Goal: Task Accomplishment & Management: Manage account settings

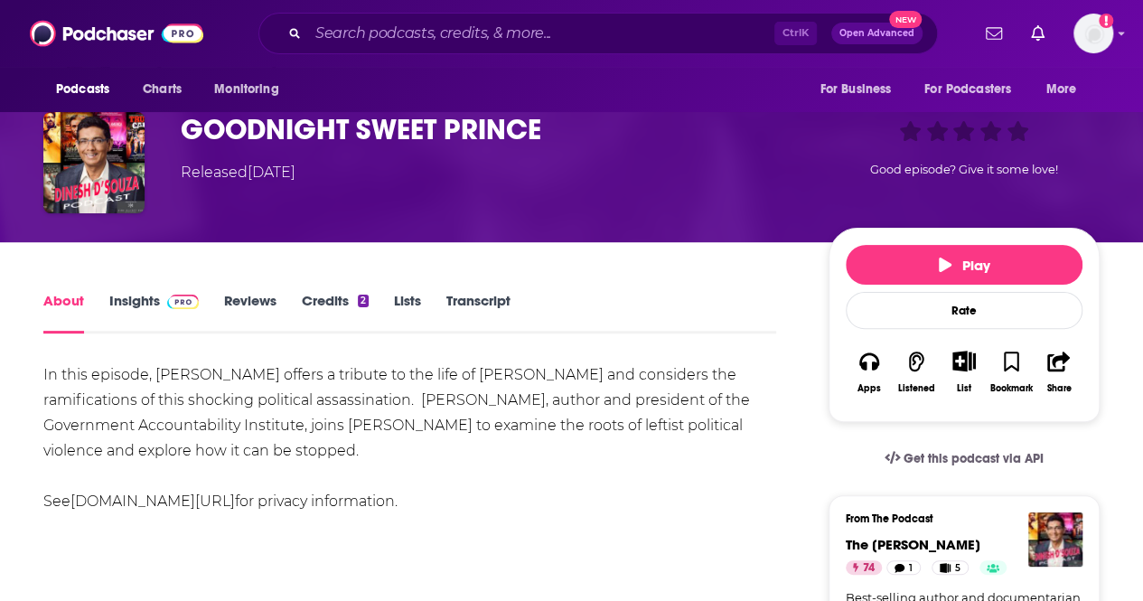
scroll to position [121, 0]
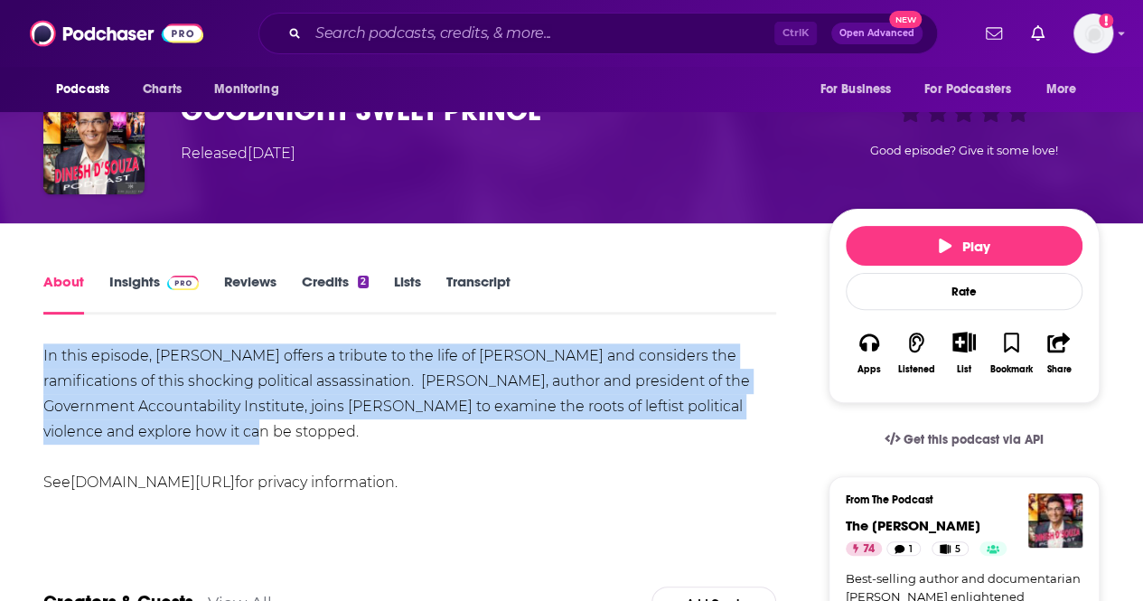
drag, startPoint x: 177, startPoint y: 428, endPoint x: 3, endPoint y: 356, distance: 188.7
copy div "In this episode, Dinesh offers a tribute to the life of Charlie Kirk and consid…"
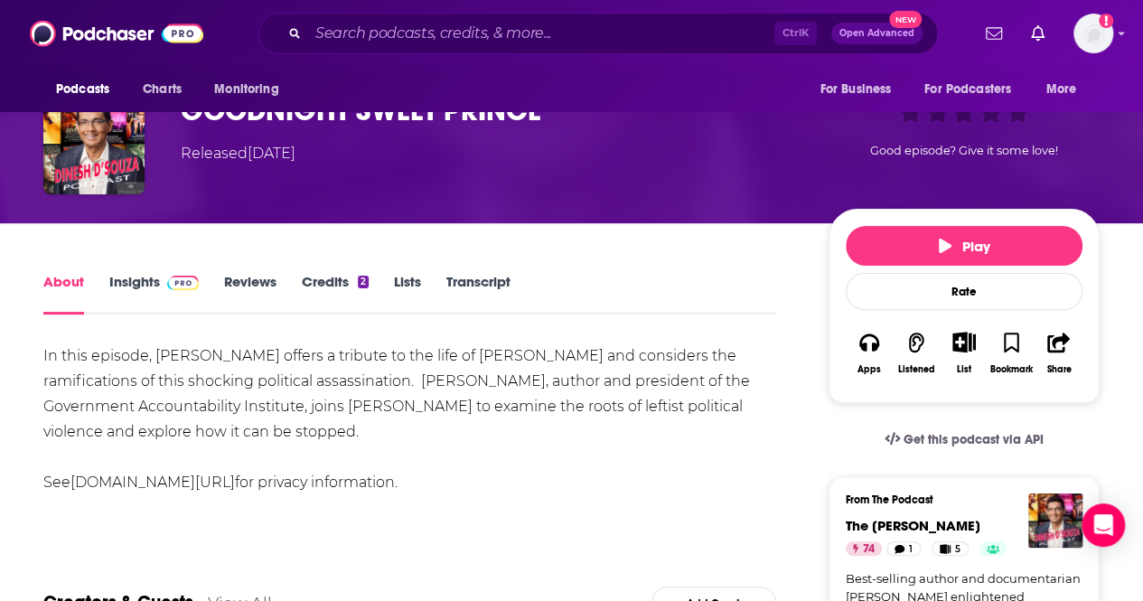
click at [961, 353] on div "List" at bounding box center [963, 353] width 47 height 66
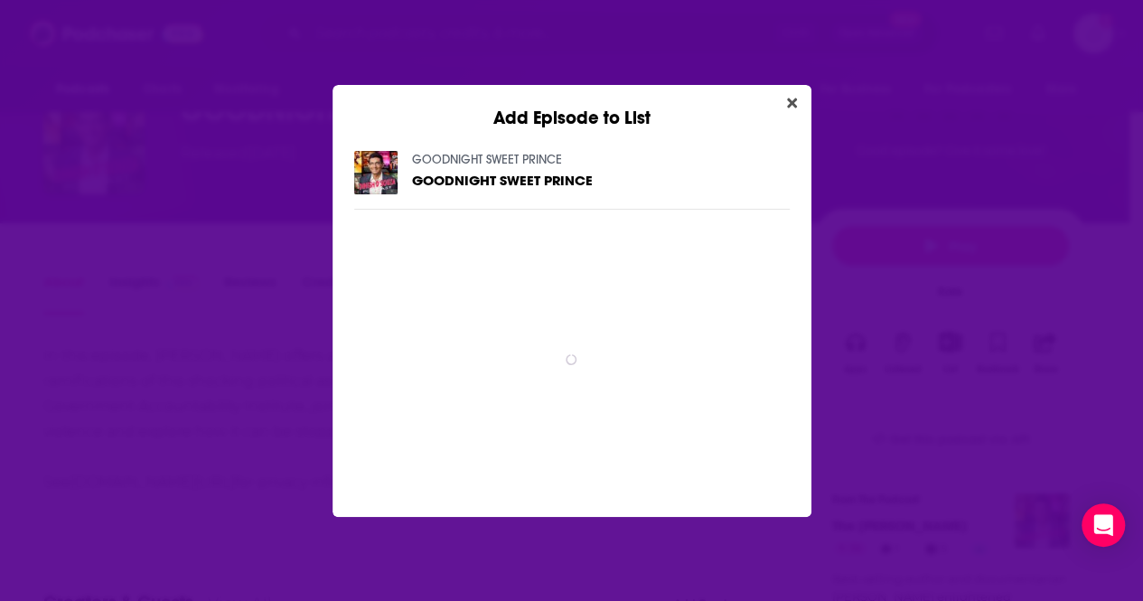
scroll to position [0, 0]
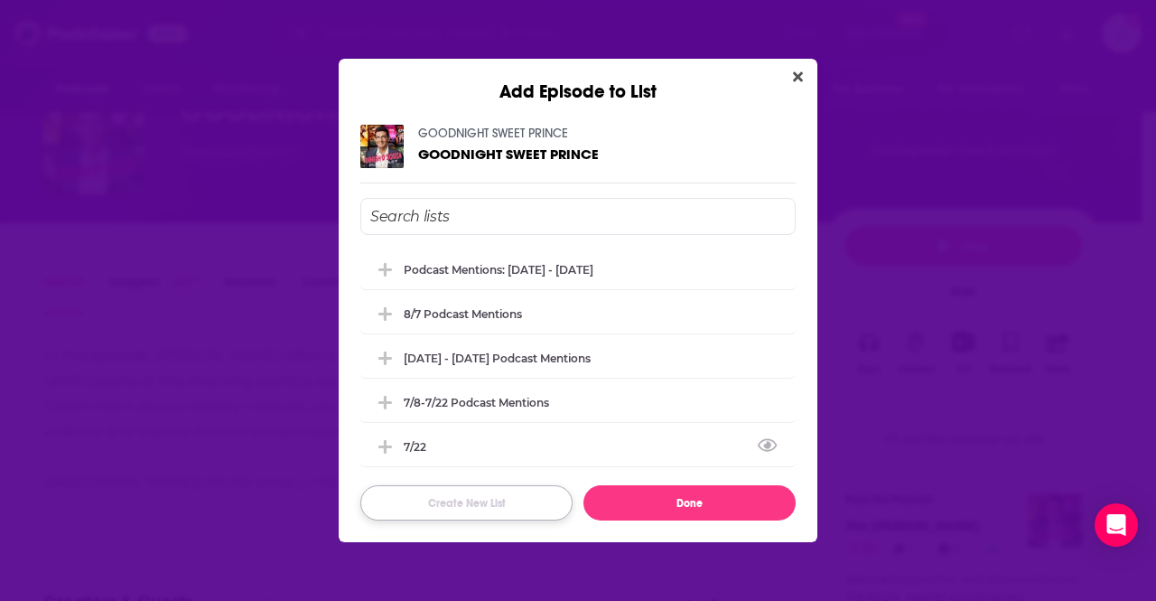
click at [465, 503] on button "Create New List" at bounding box center [466, 502] width 212 height 35
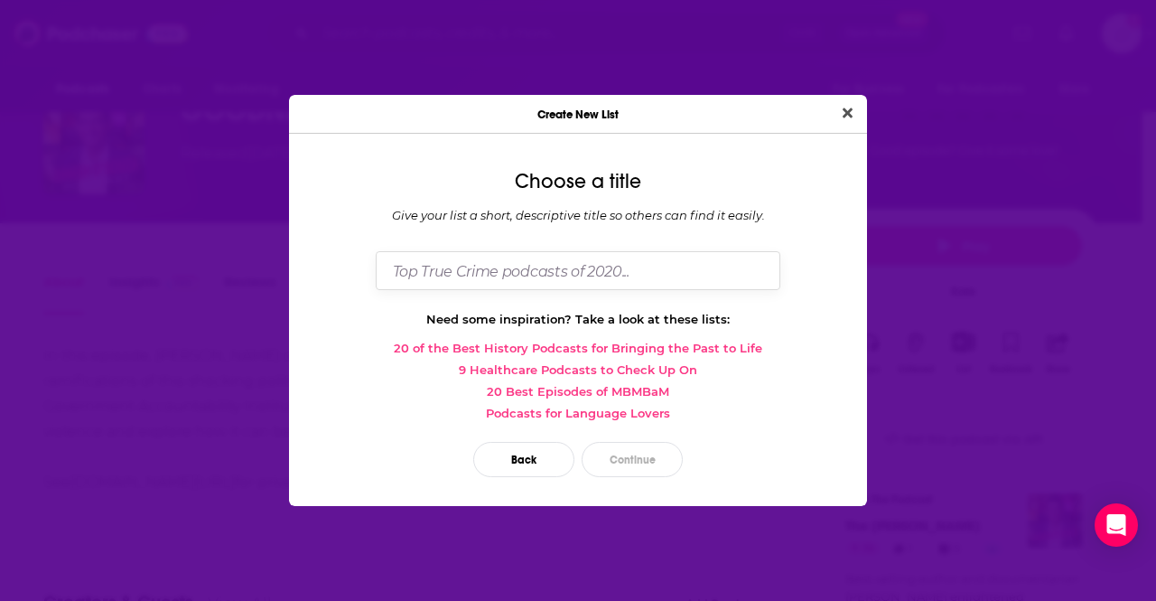
click at [450, 283] on input "Dialog" at bounding box center [578, 270] width 405 height 39
type input "9/11 - 10/2"
click at [636, 470] on button "Continue" at bounding box center [632, 459] width 101 height 35
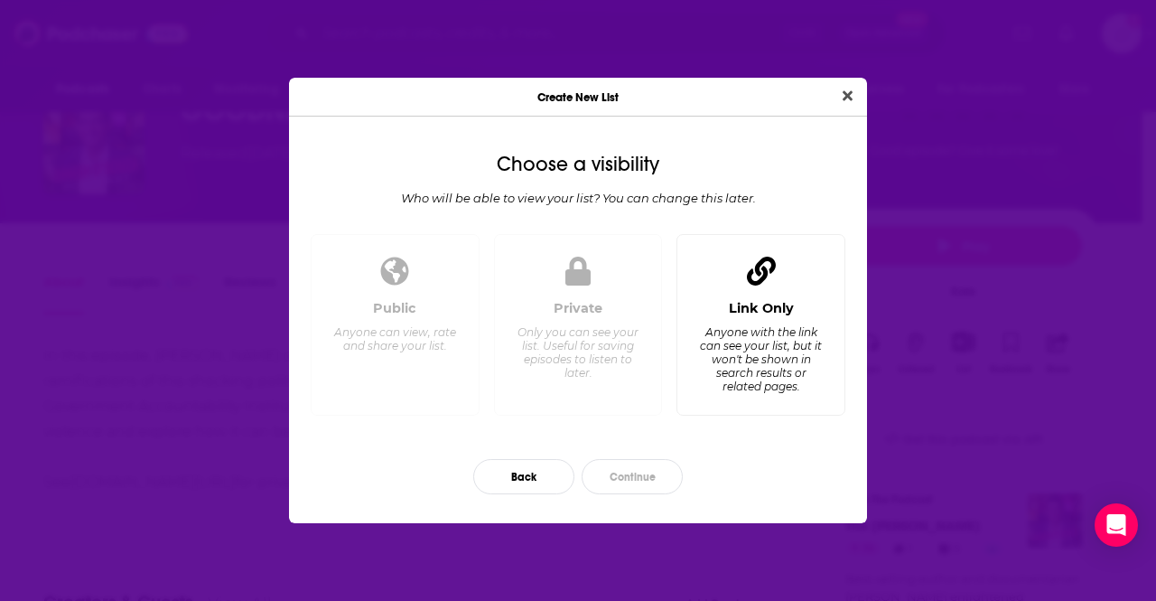
click at [788, 332] on div "Anyone with the link can see your list, but it won't be shown in search results…" at bounding box center [761, 359] width 124 height 68
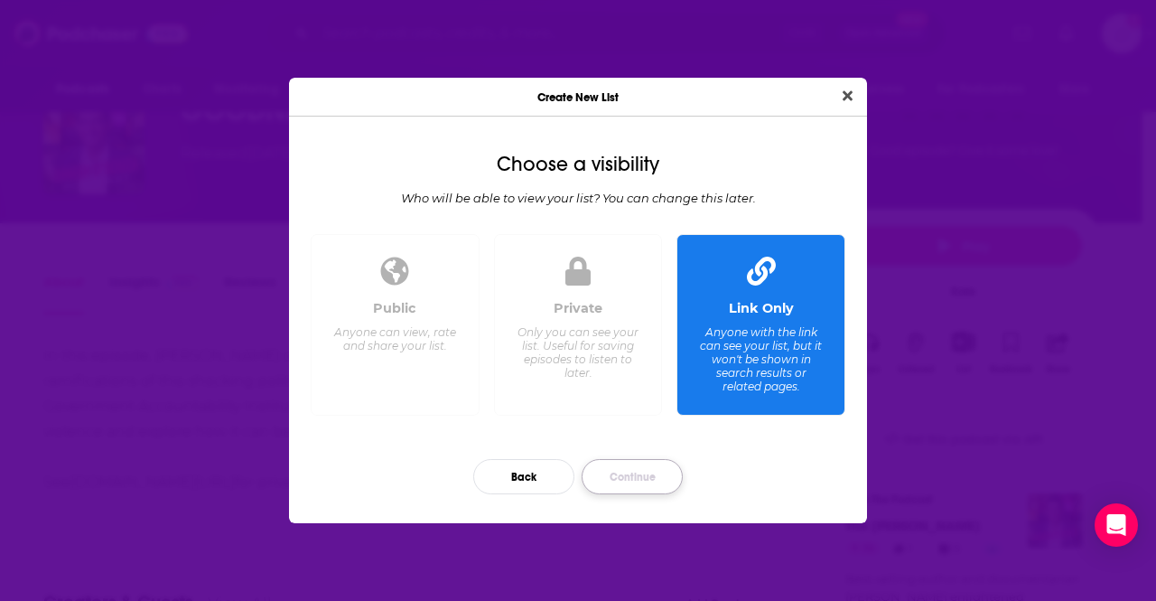
click at [632, 469] on button "Continue" at bounding box center [632, 476] width 101 height 35
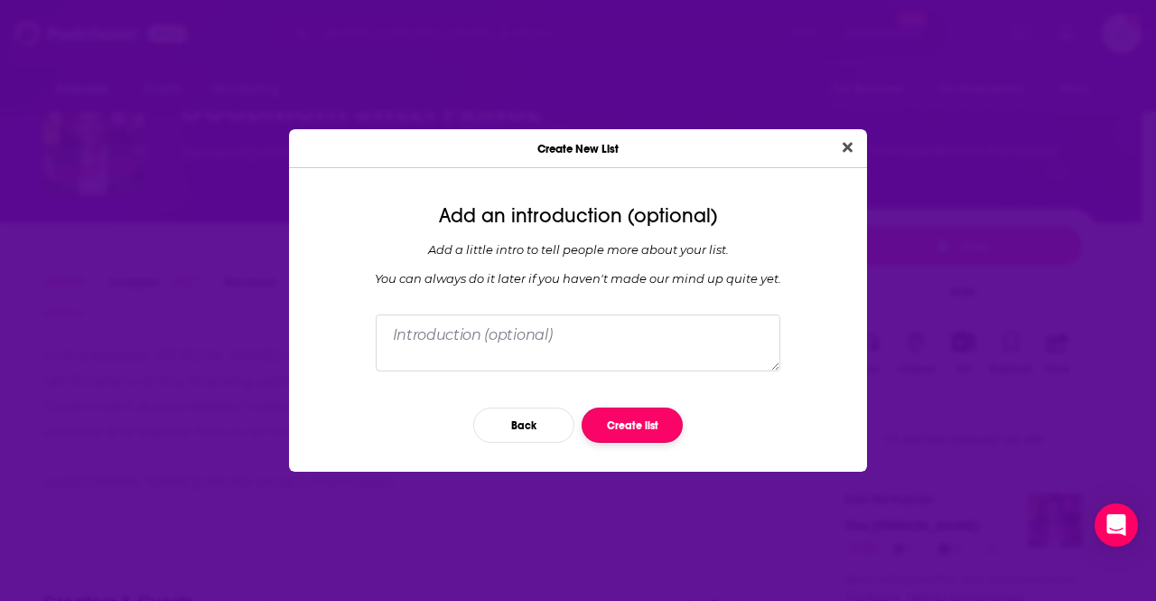
click at [628, 436] on button "Create list" at bounding box center [632, 424] width 101 height 35
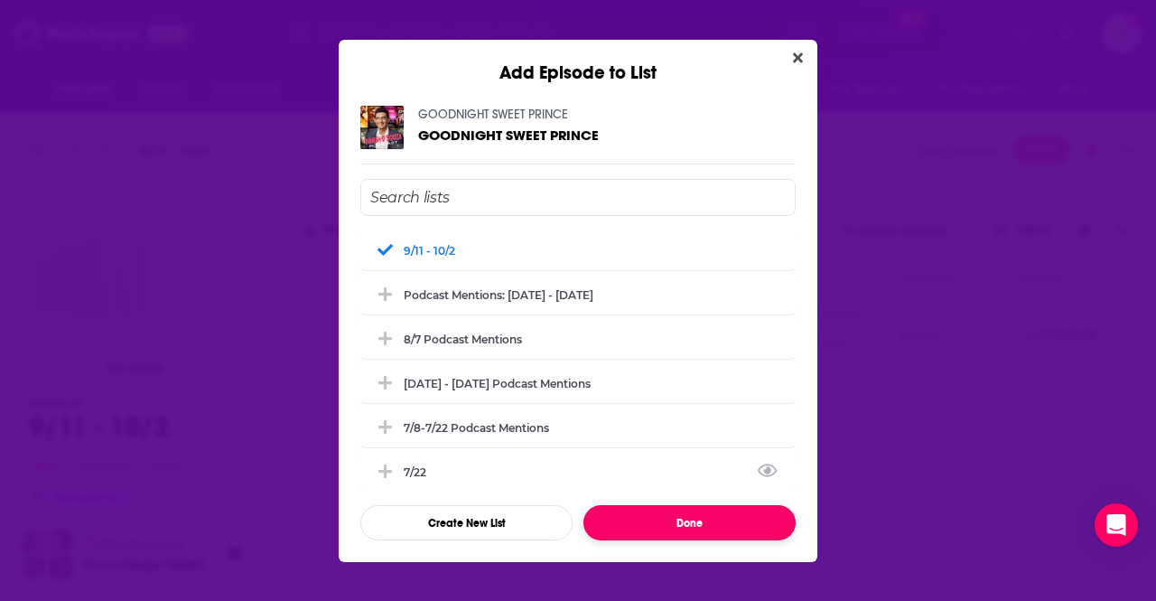
click at [642, 525] on button "Done" at bounding box center [690, 522] width 212 height 35
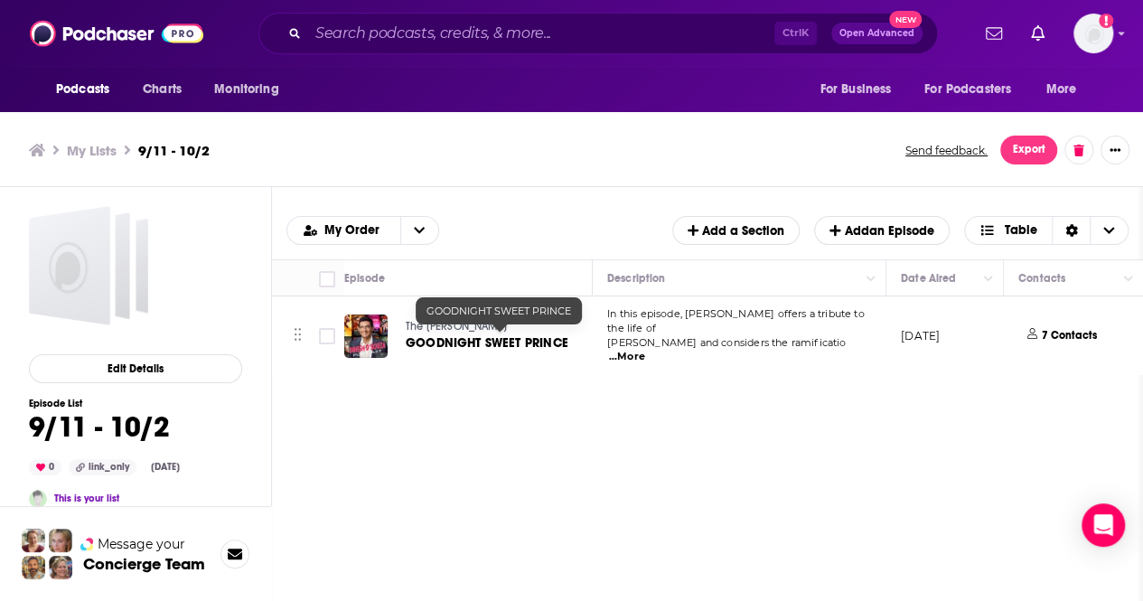
click at [452, 342] on span "GOODNIGHT SWEET PRINCE" at bounding box center [487, 342] width 163 height 15
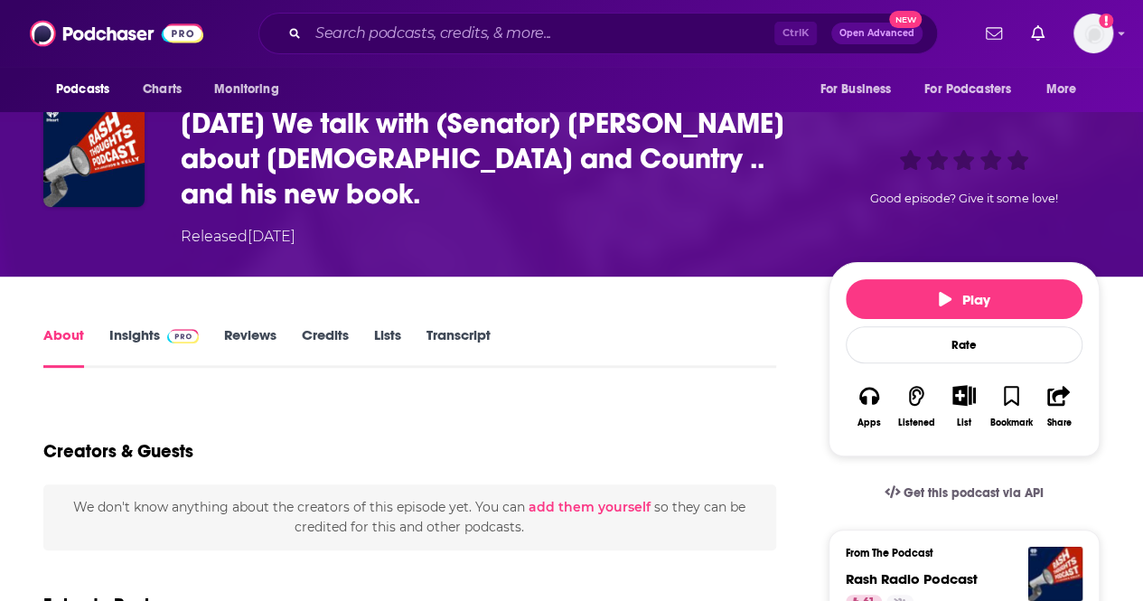
scroll to position [159, 0]
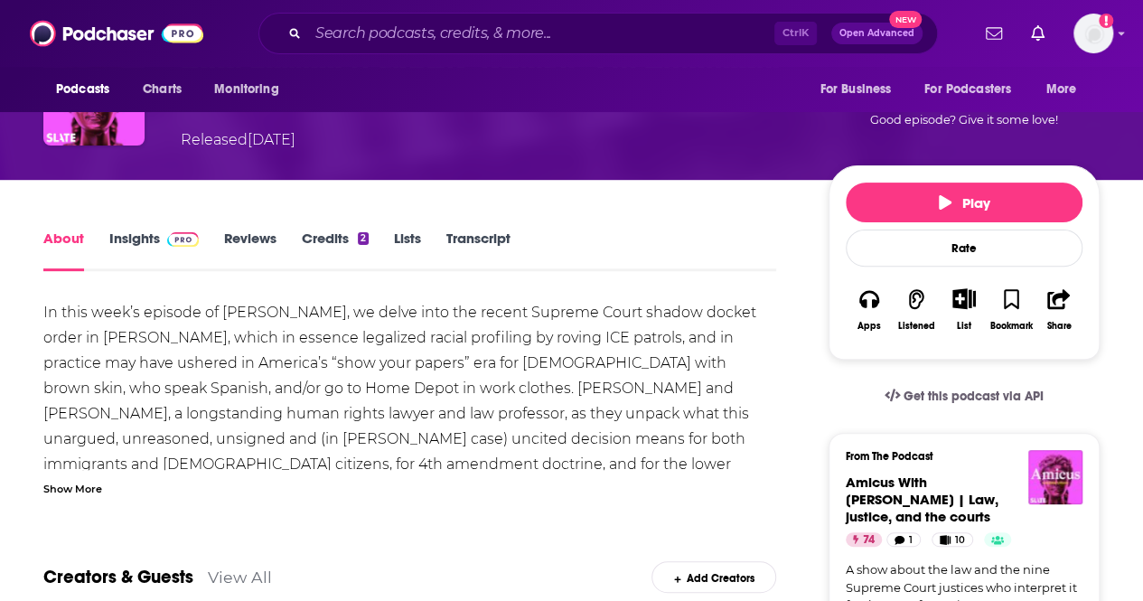
scroll to position [173, 0]
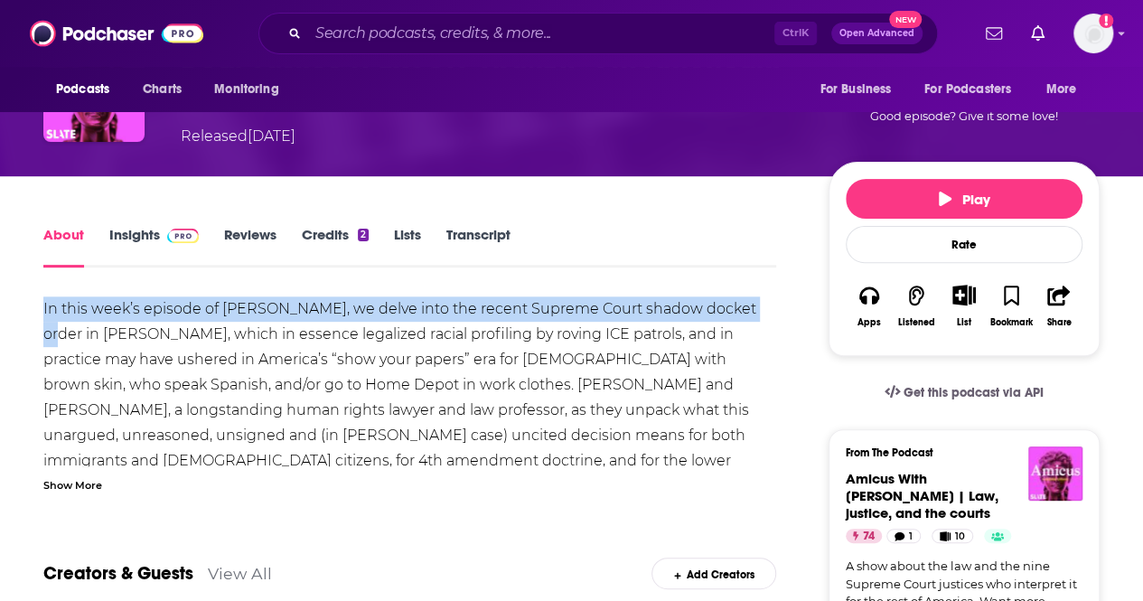
drag, startPoint x: 43, startPoint y: 303, endPoint x: 49, endPoint y: 324, distance: 22.3
click at [49, 324] on div "In this week’s episode of Amicus, we delve into the recent Supreme Court shadow…" at bounding box center [409, 473] width 733 height 354
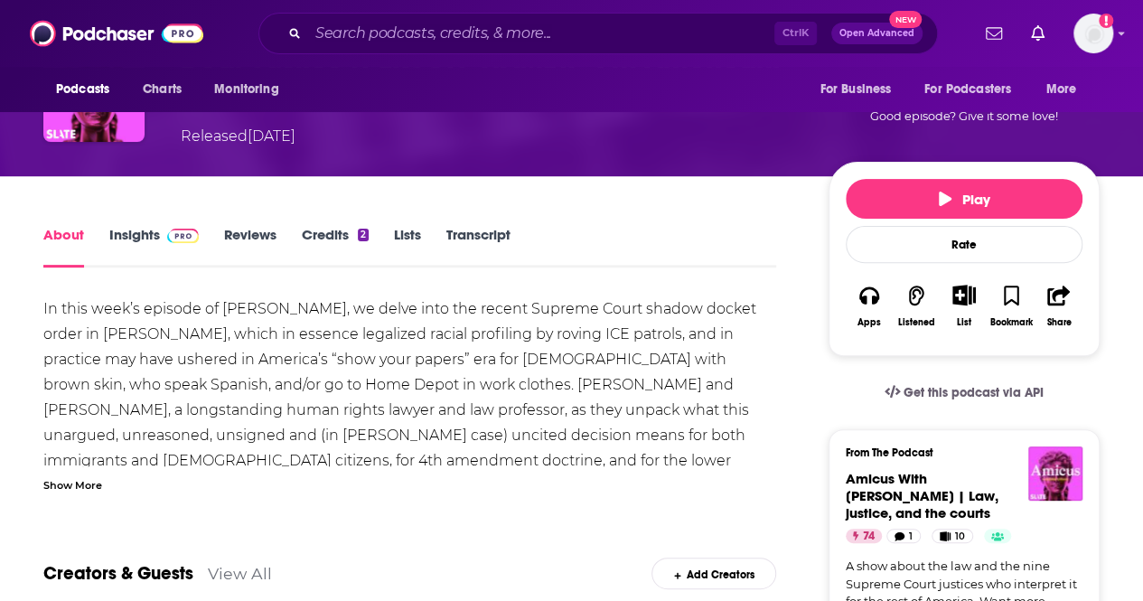
click at [75, 480] on div "Show More" at bounding box center [72, 483] width 59 height 17
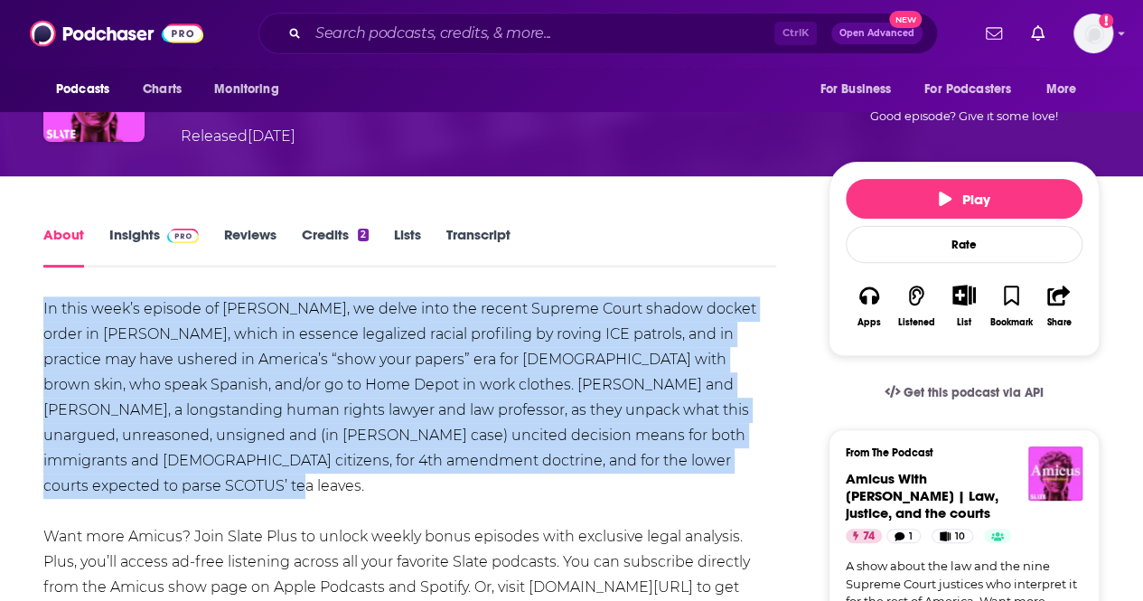
drag, startPoint x: 212, startPoint y: 481, endPoint x: 30, endPoint y: 305, distance: 253.0
copy div "In this week’s episode of Amicus, we delve into the recent Supreme Court shadow…"
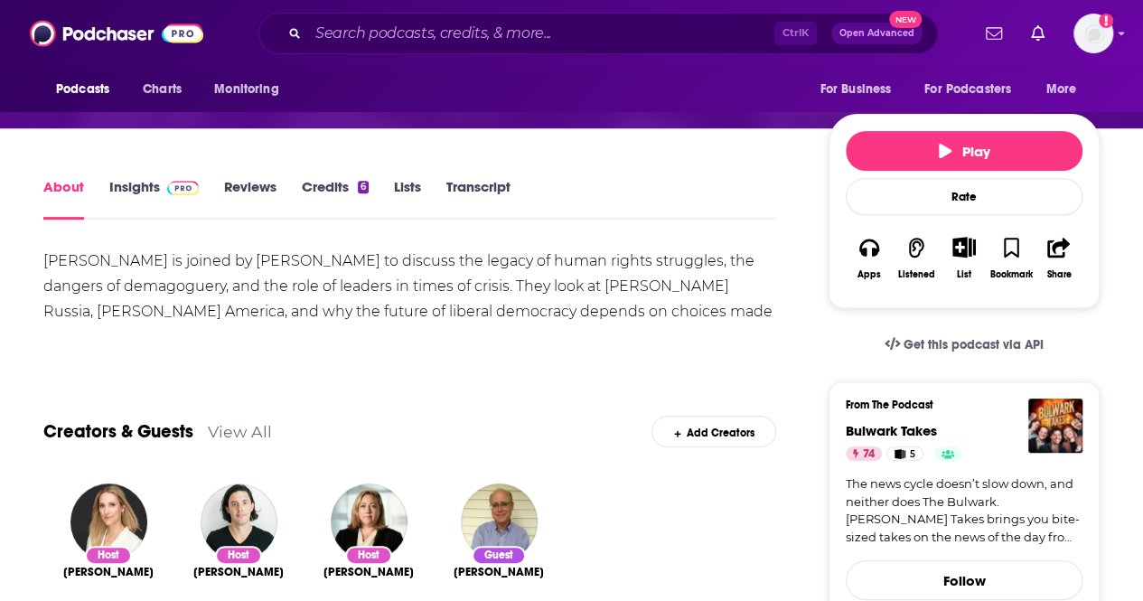
scroll to position [257, 0]
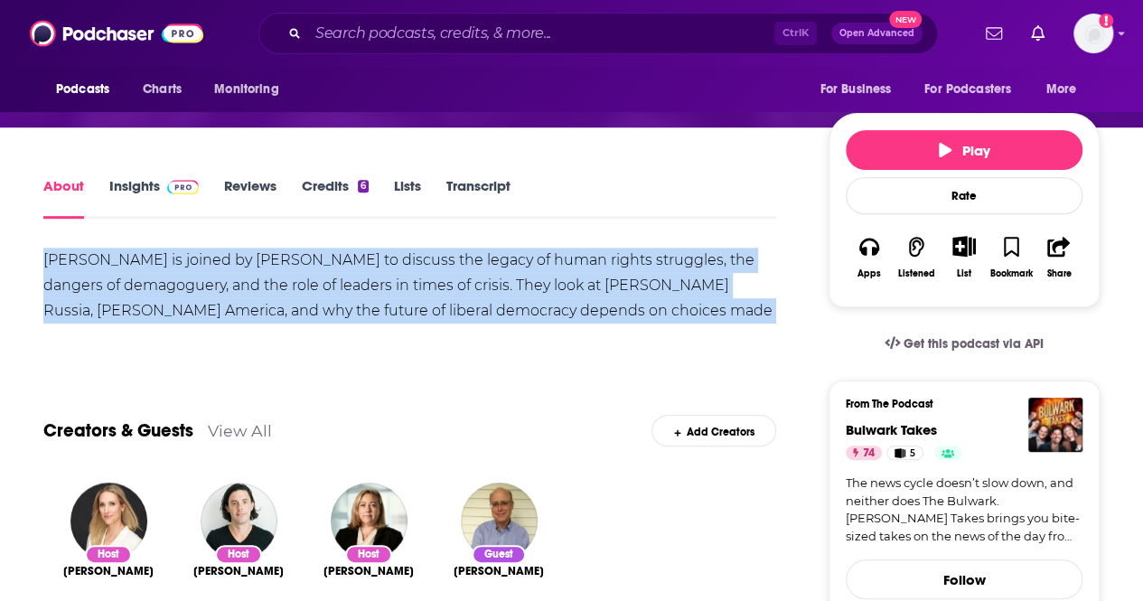
drag, startPoint x: 759, startPoint y: 310, endPoint x: 26, endPoint y: 248, distance: 735.2
copy div "Bill Kristol is joined by Jay Nordlinger to discuss the legacy of human rights …"
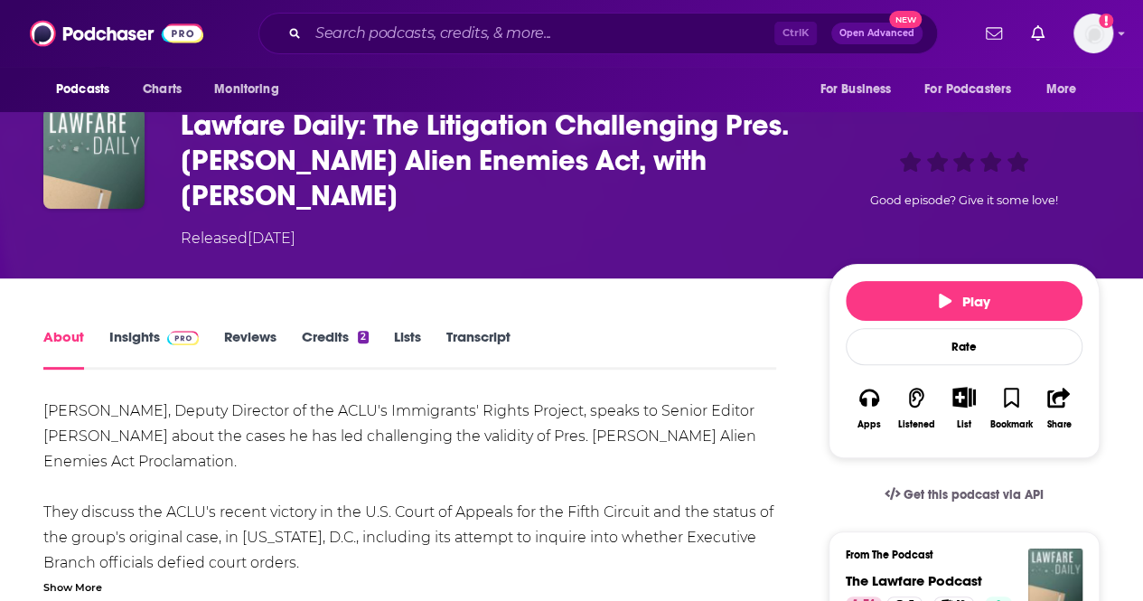
scroll to position [137, 0]
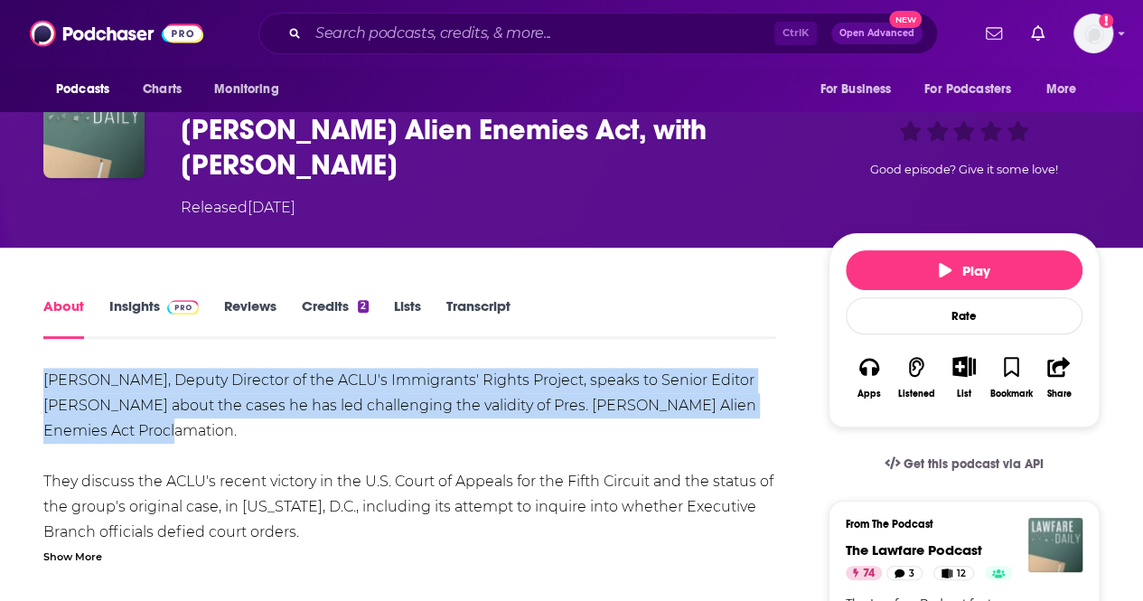
drag, startPoint x: 159, startPoint y: 392, endPoint x: 36, endPoint y: 340, distance: 133.6
copy div "Lee Gelernt, Deputy Director of the ACLU's Immigrants' Rights Project, speaks t…"
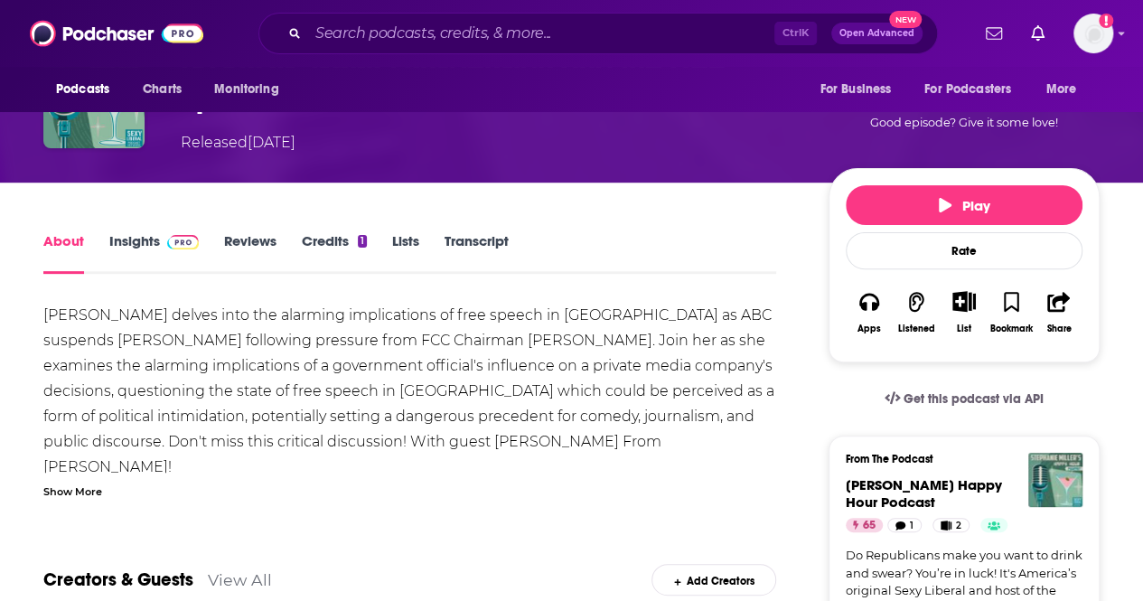
scroll to position [171, 0]
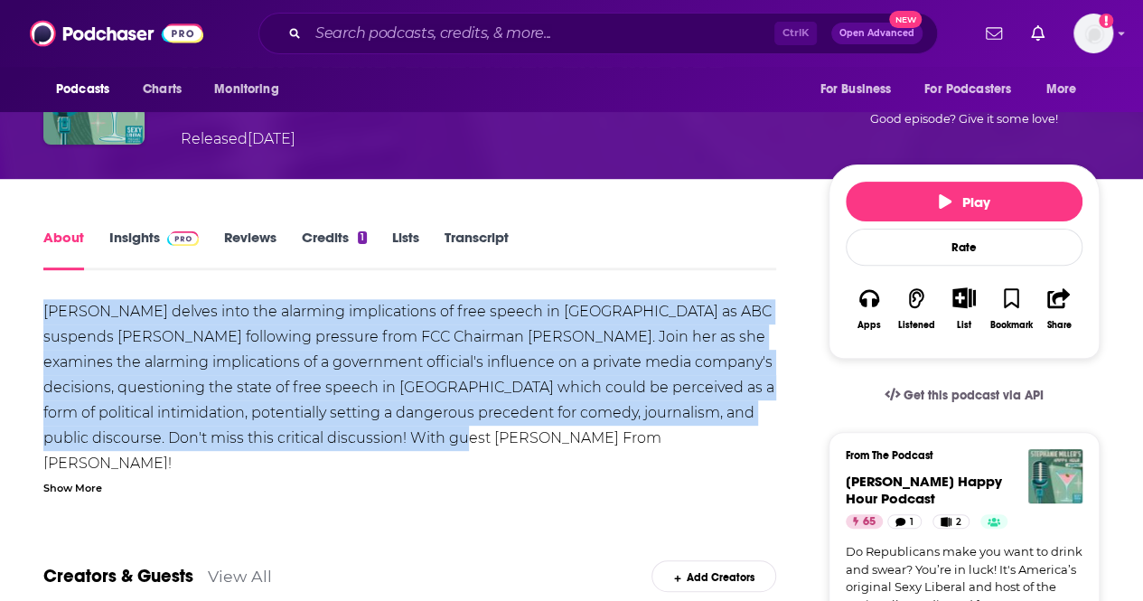
drag, startPoint x: 513, startPoint y: 439, endPoint x: 18, endPoint y: 313, distance: 510.9
copy div "[PERSON_NAME] delves into the alarming implications of free speech in [GEOGRAPH…"
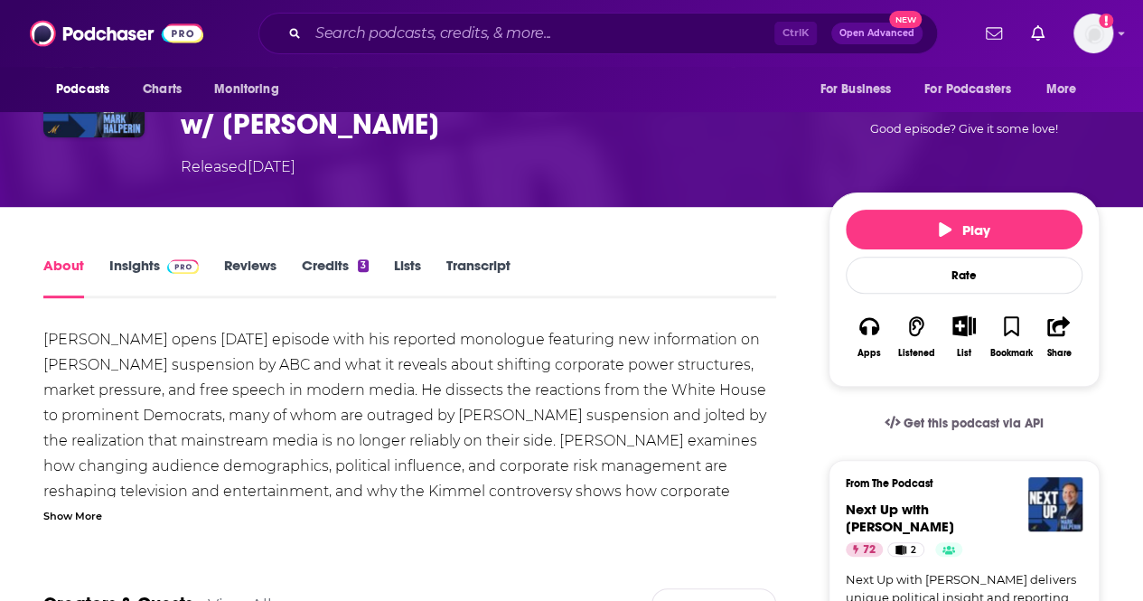
scroll to position [181, 0]
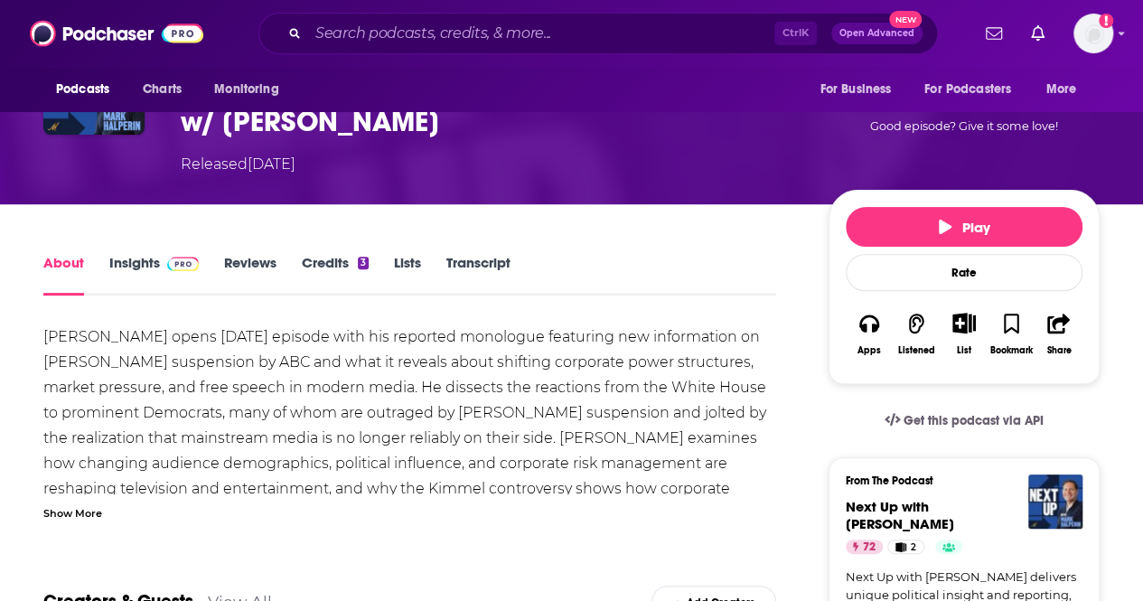
click at [90, 504] on div "Show More" at bounding box center [72, 511] width 59 height 17
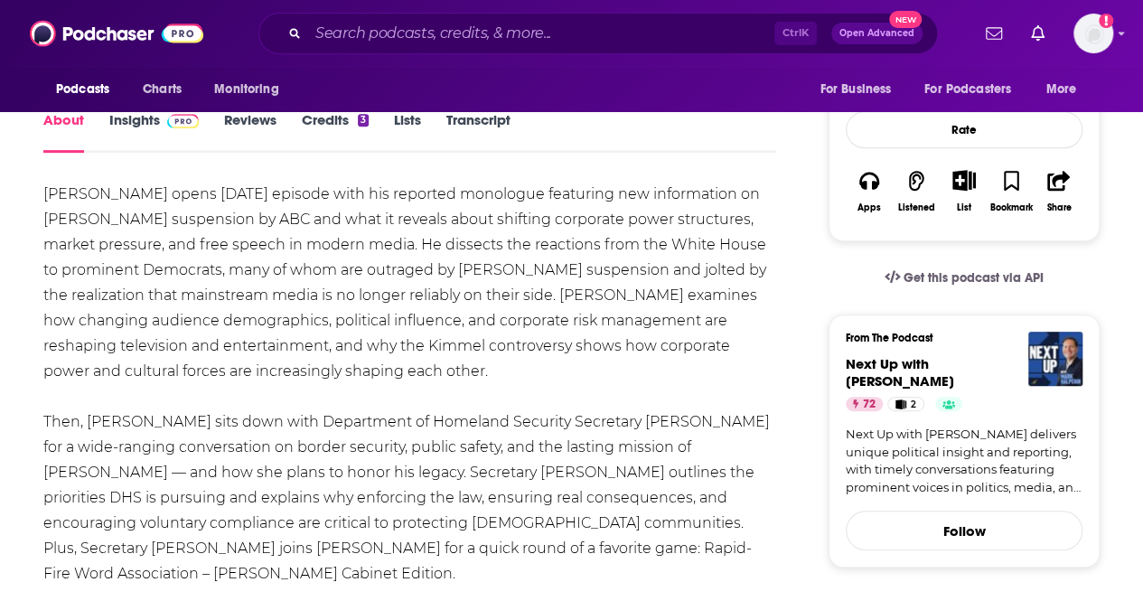
scroll to position [251, 0]
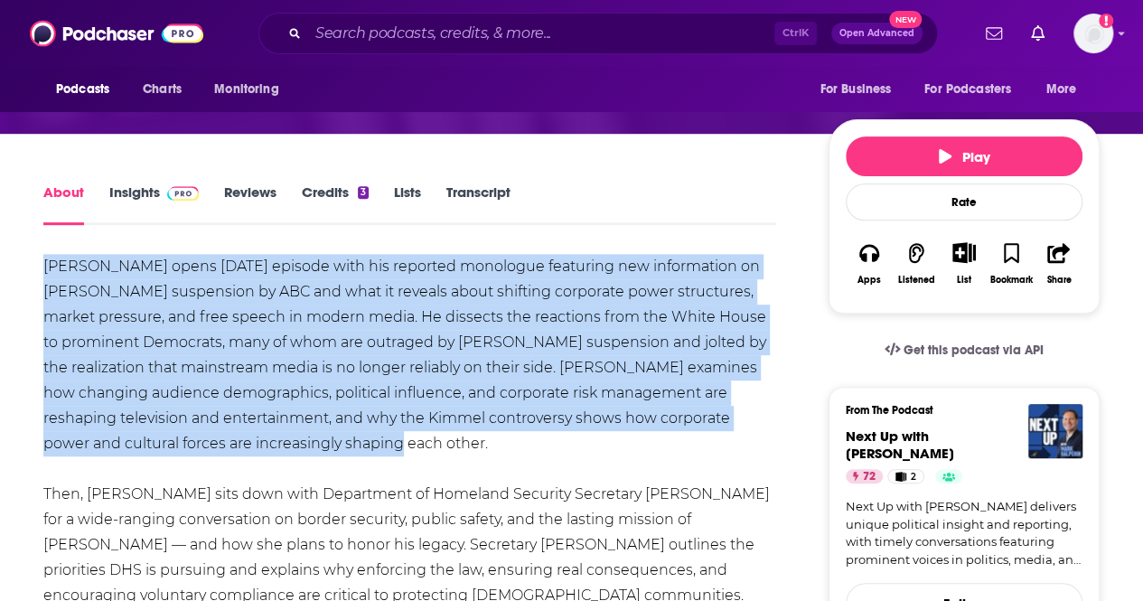
drag, startPoint x: 332, startPoint y: 450, endPoint x: 33, endPoint y: 262, distance: 353.9
copy div "Mark Halperin opens today’s episode with his reported monologue featuring new i…"
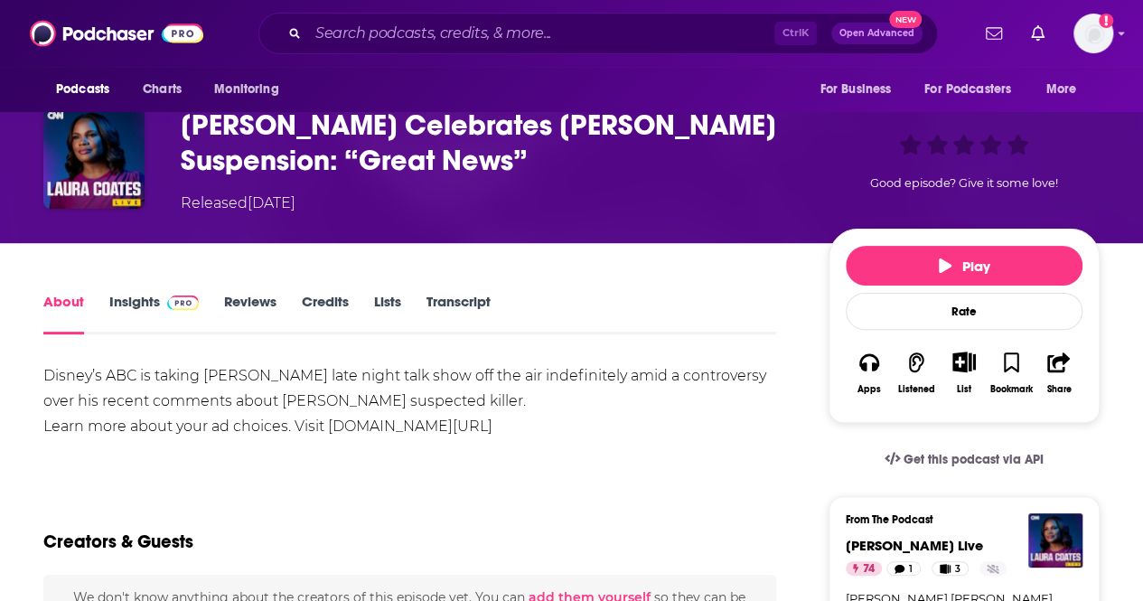
scroll to position [107, 0]
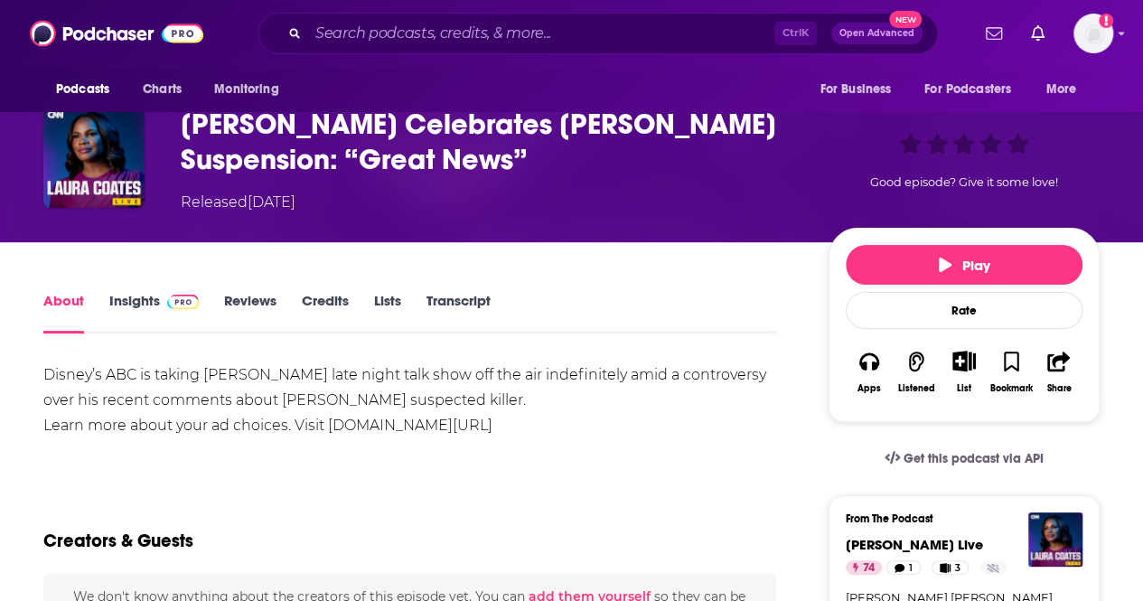
drag, startPoint x: 518, startPoint y: 401, endPoint x: 41, endPoint y: 369, distance: 478.0
copy div "Disney’s ABC is taking Jimmy Kimmel’s late night talk show off the air indefini…"
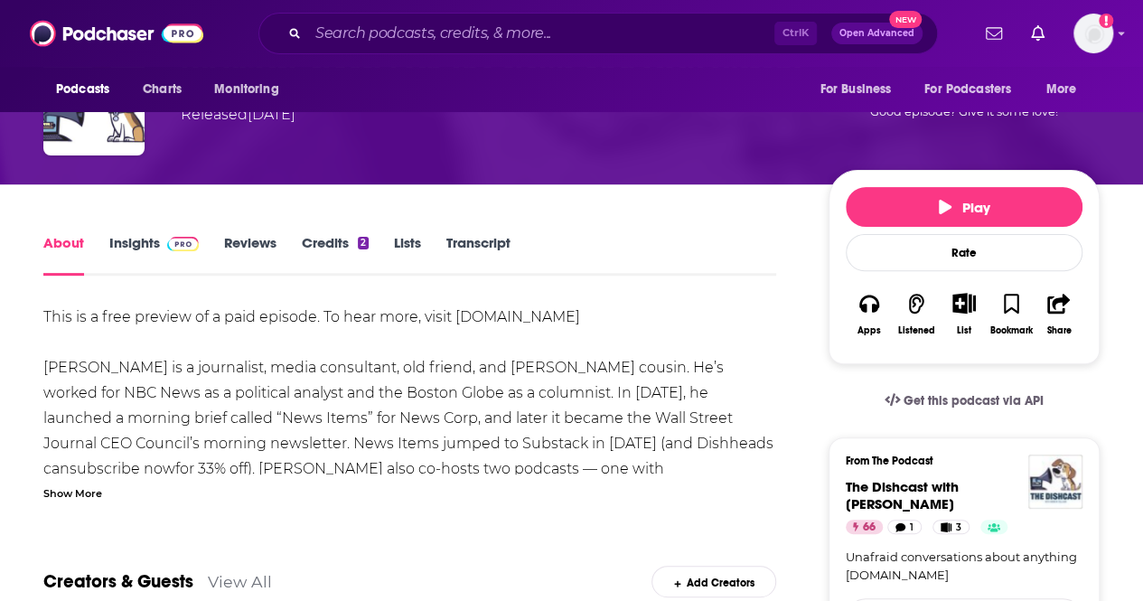
scroll to position [163, 0]
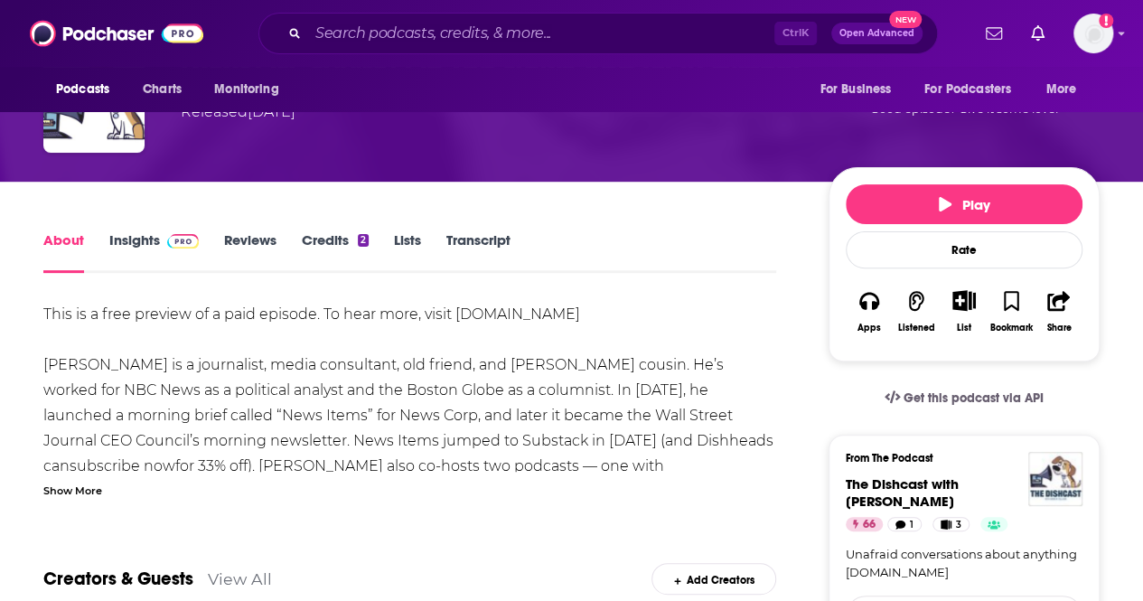
click at [78, 497] on div "Show More" at bounding box center [72, 489] width 59 height 17
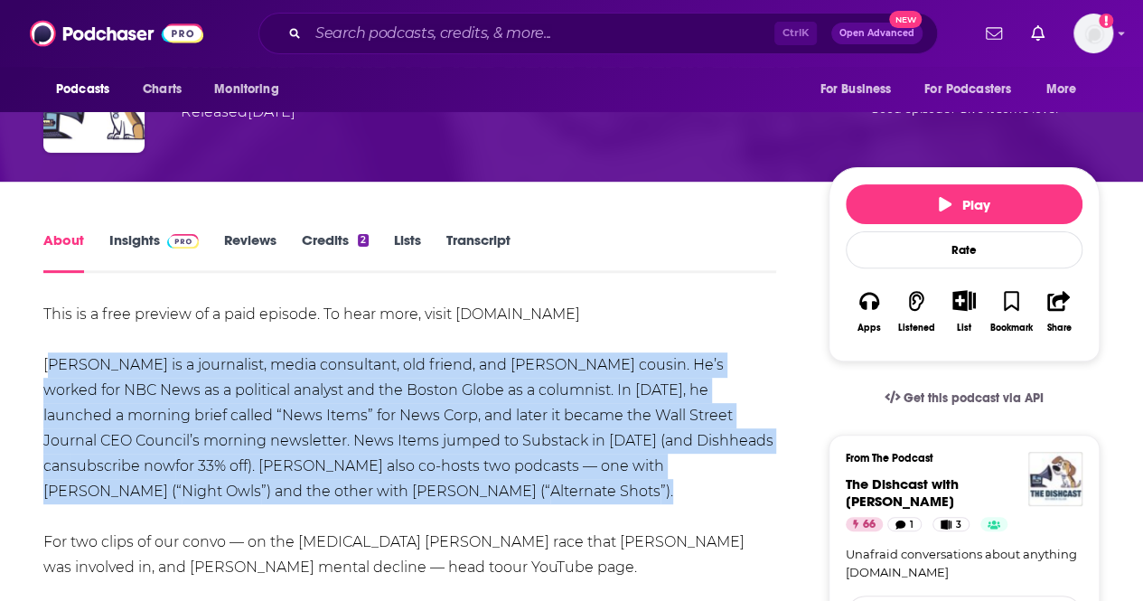
drag, startPoint x: 219, startPoint y: 489, endPoint x: 27, endPoint y: 358, distance: 232.0
copy div "John is a journalist, media consultant, old friend, and George W Bush’s cousin.…"
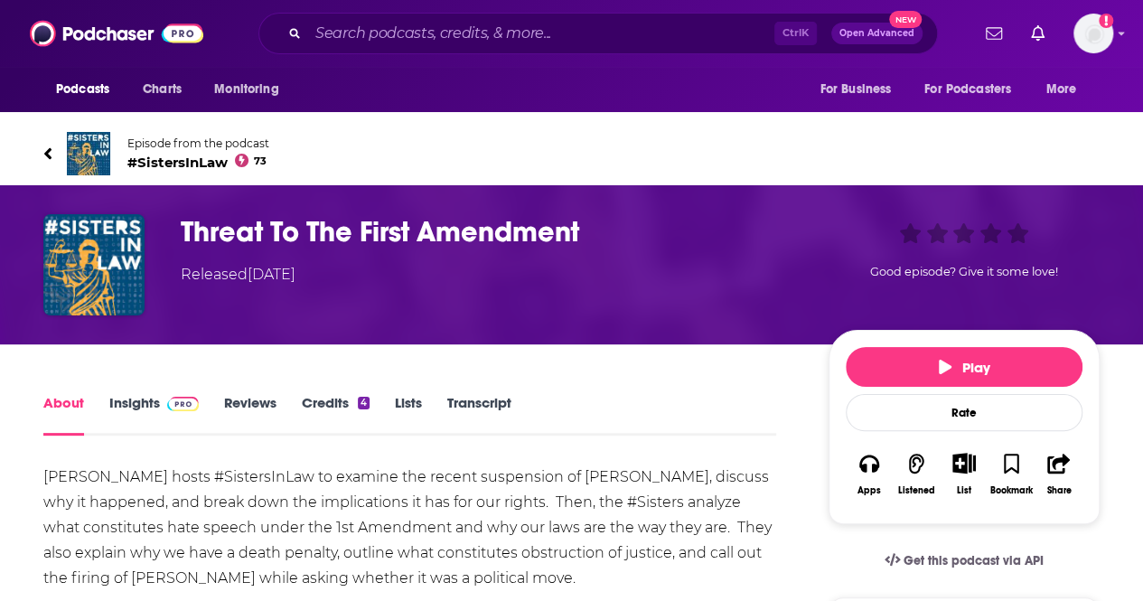
scroll to position [188, 0]
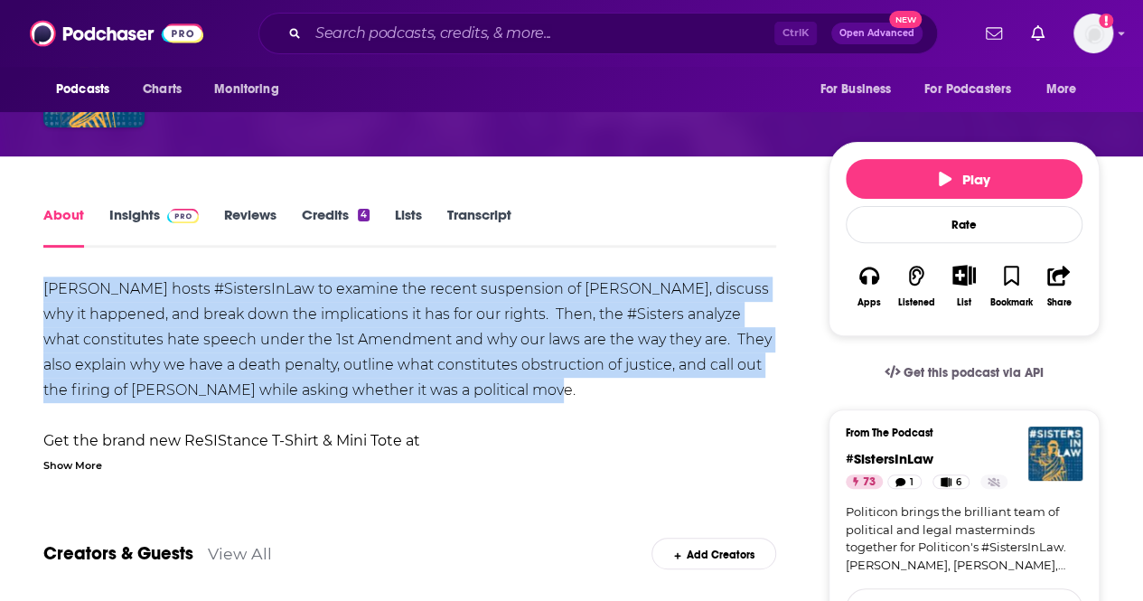
drag, startPoint x: 598, startPoint y: 397, endPoint x: 41, endPoint y: 288, distance: 567.8
copy div "[PERSON_NAME] hosts #SistersInLaw to examine the recent suspension of [PERSON_N…"
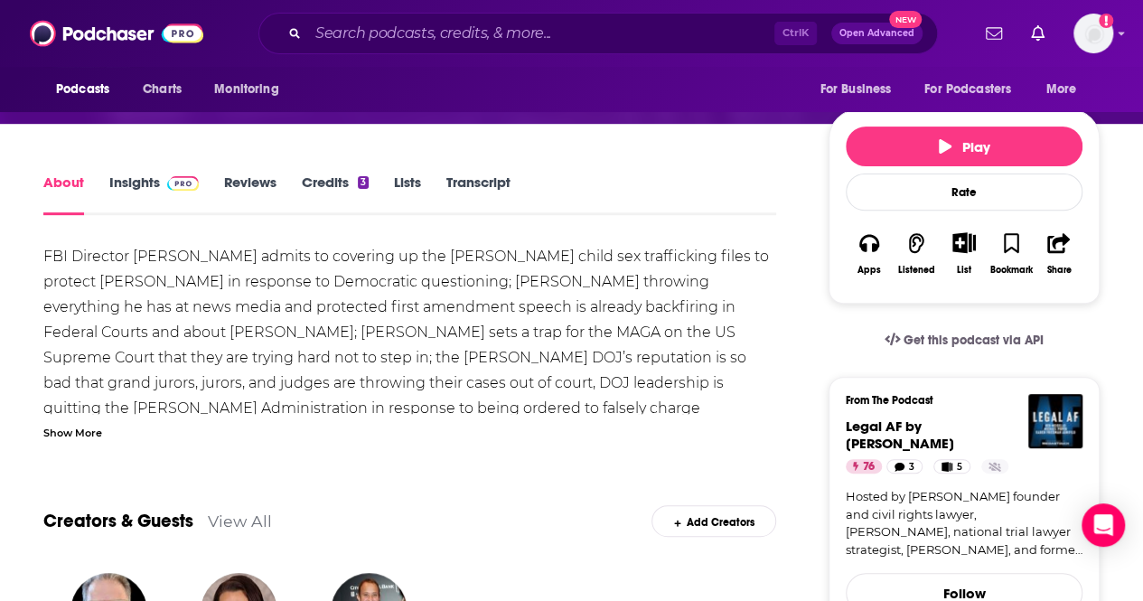
scroll to position [219, 0]
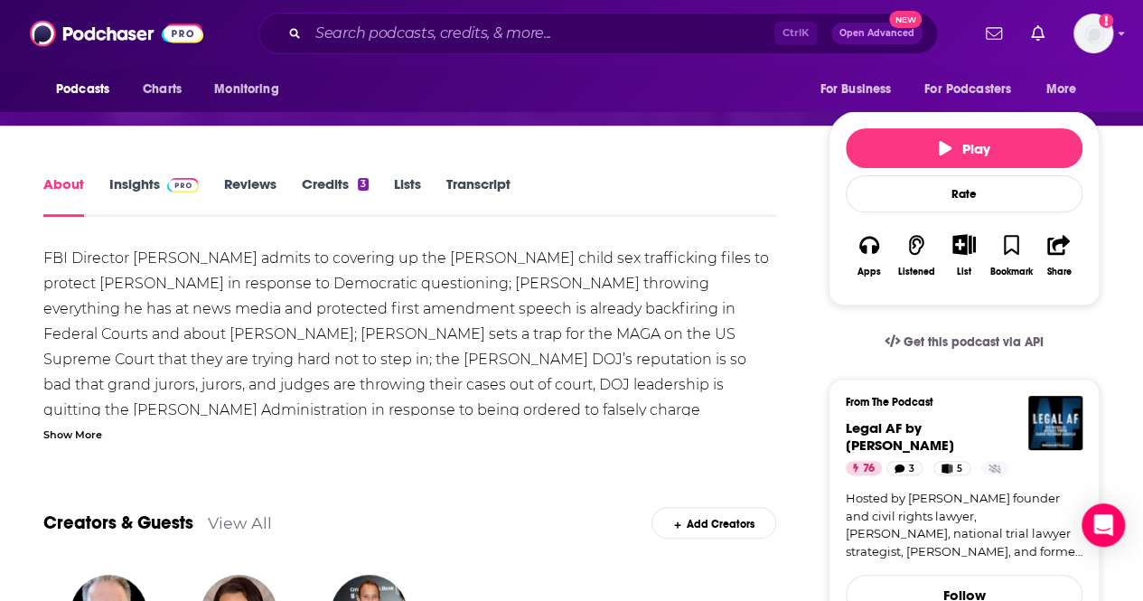
click at [79, 436] on div "Show More" at bounding box center [72, 433] width 59 height 17
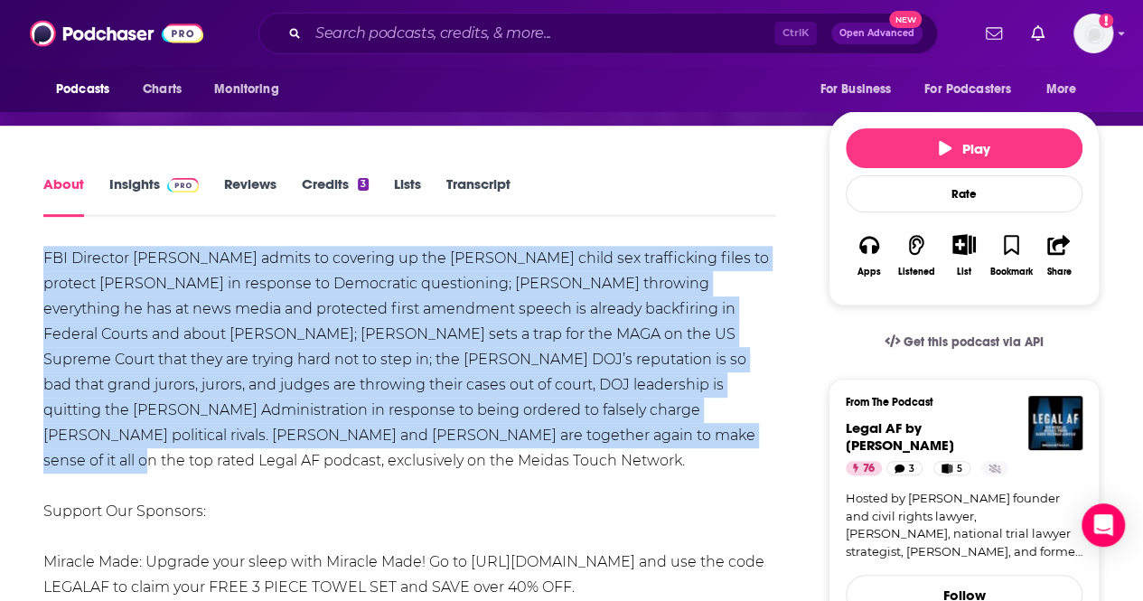
drag, startPoint x: 544, startPoint y: 436, endPoint x: 4, endPoint y: 257, distance: 569.0
copy div "FBI Director Kash Patel admits to covering up the Epstein child sex trafficking…"
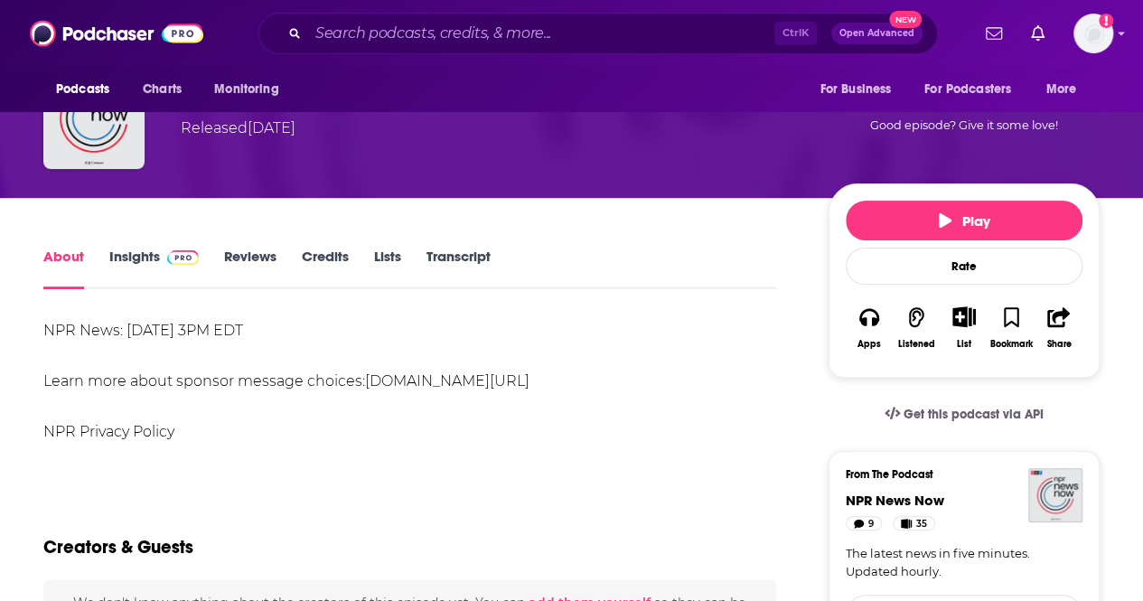
scroll to position [148, 0]
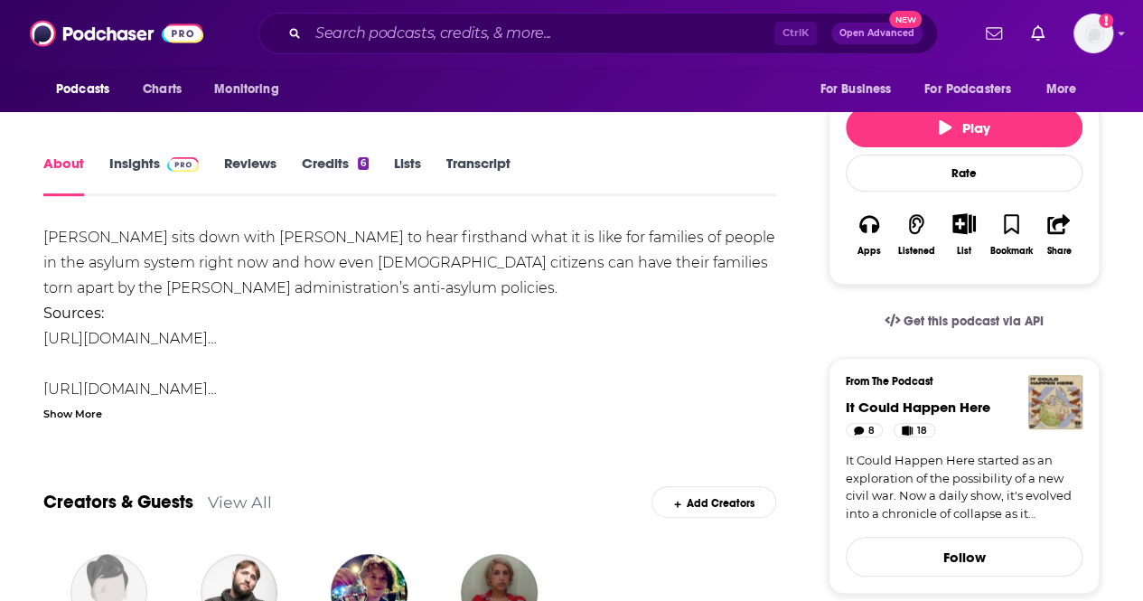
scroll to position [238, 0]
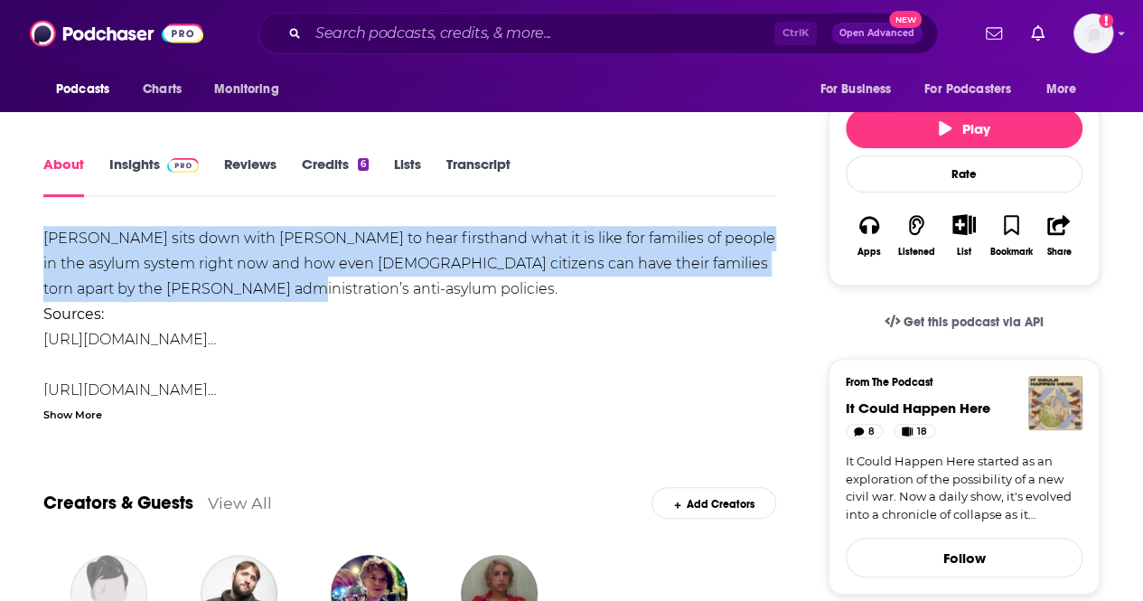
drag, startPoint x: 325, startPoint y: 284, endPoint x: 10, endPoint y: 216, distance: 322.5
copy div "James sits down with Frances to hear firsthand what it is like for families of …"
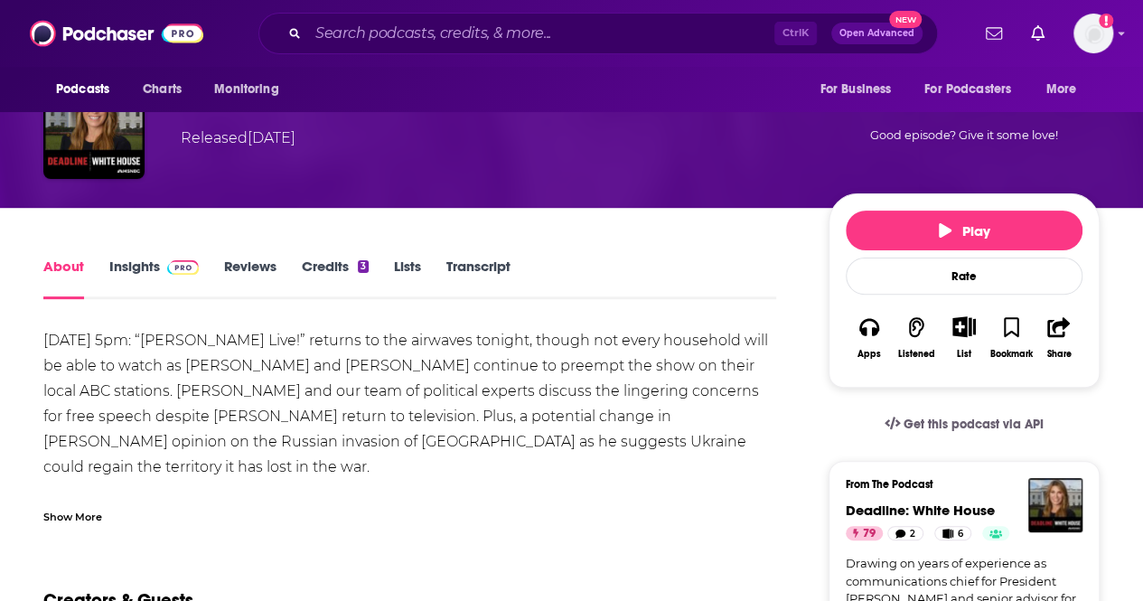
scroll to position [181, 0]
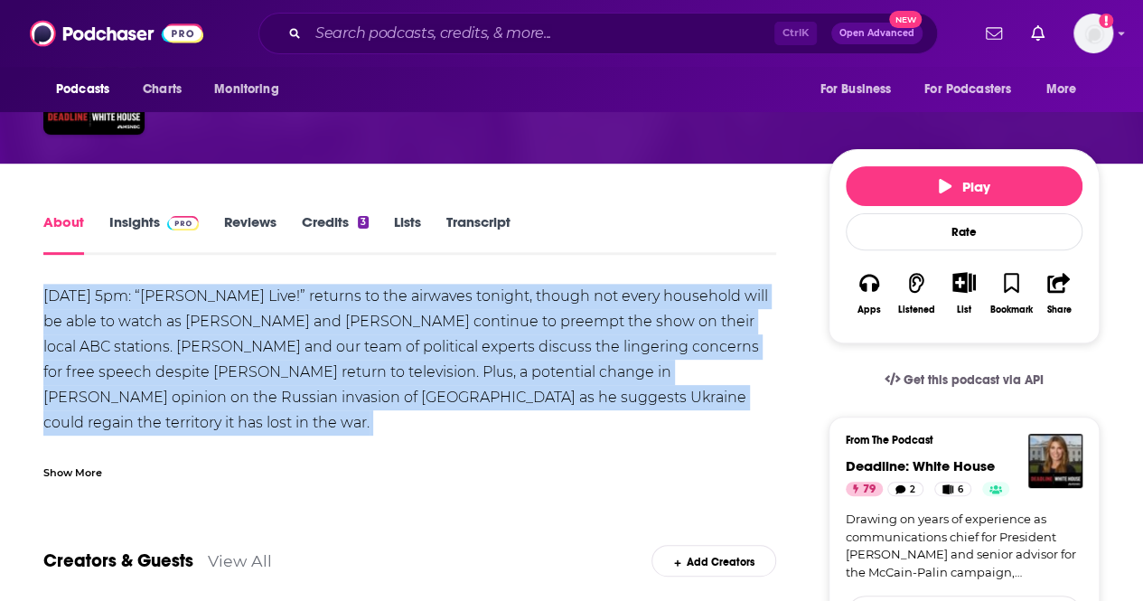
drag, startPoint x: 43, startPoint y: 297, endPoint x: 33, endPoint y: 417, distance: 120.6
copy div "September 23rd, 2025, 5pm: “Jimmy Kimmel Live!” returns to the airwaves tonight…"
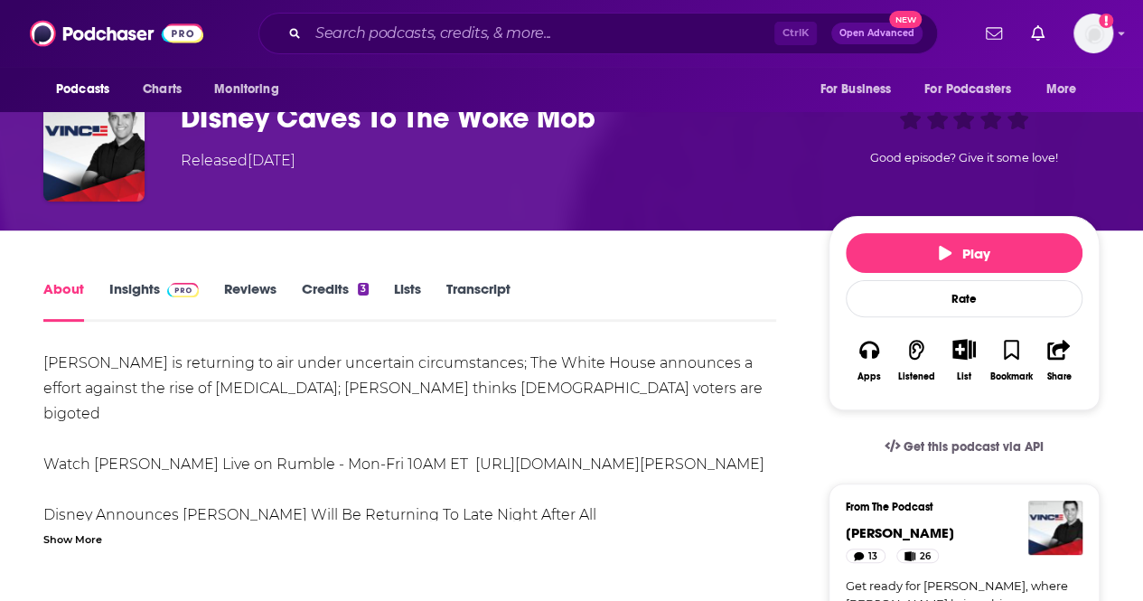
scroll to position [263, 0]
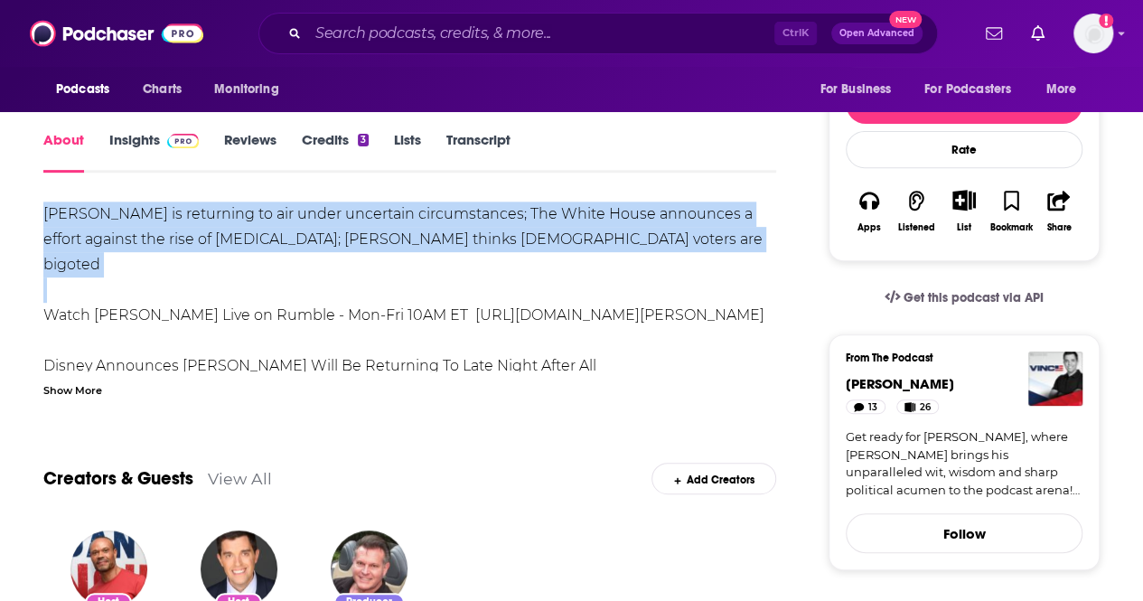
drag, startPoint x: 39, startPoint y: 208, endPoint x: 24, endPoint y: 293, distance: 86.1
copy div "Kimmel is returning to air under uncertain circumstances; The White House annou…"
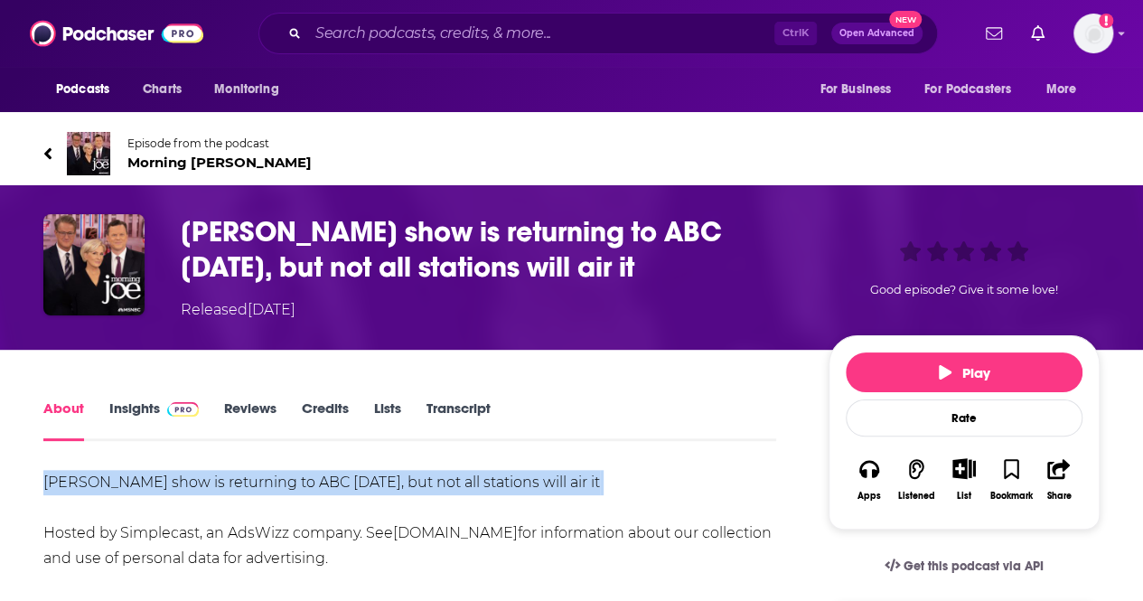
drag, startPoint x: 40, startPoint y: 478, endPoint x: 280, endPoint y: 503, distance: 241.6
copy div "[PERSON_NAME] show is returning to ABC [DATE], but not all stations will air it"
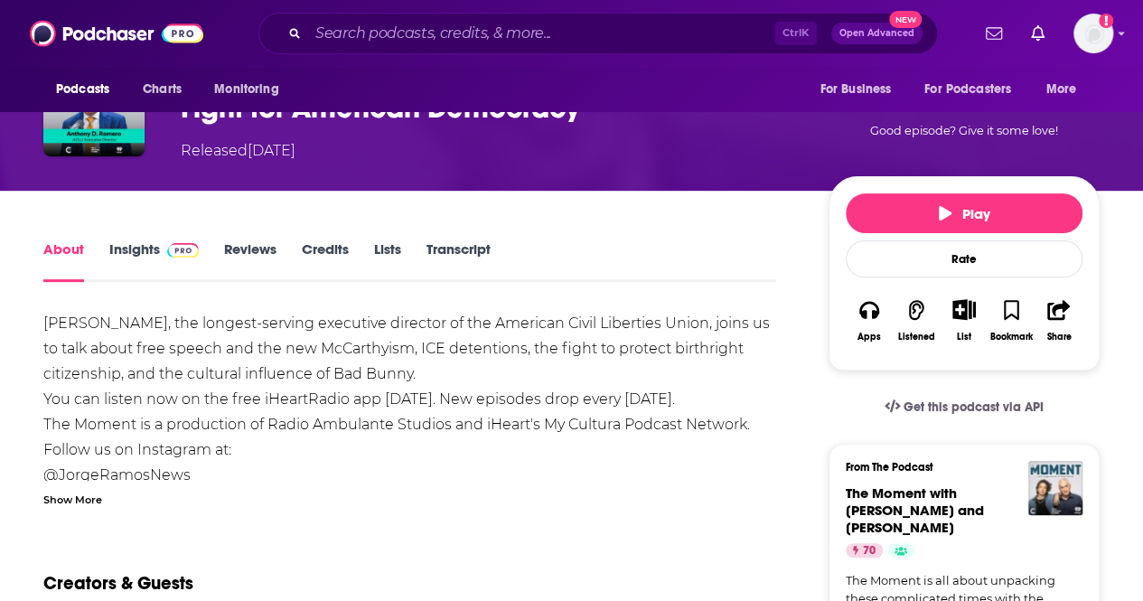
scroll to position [160, 0]
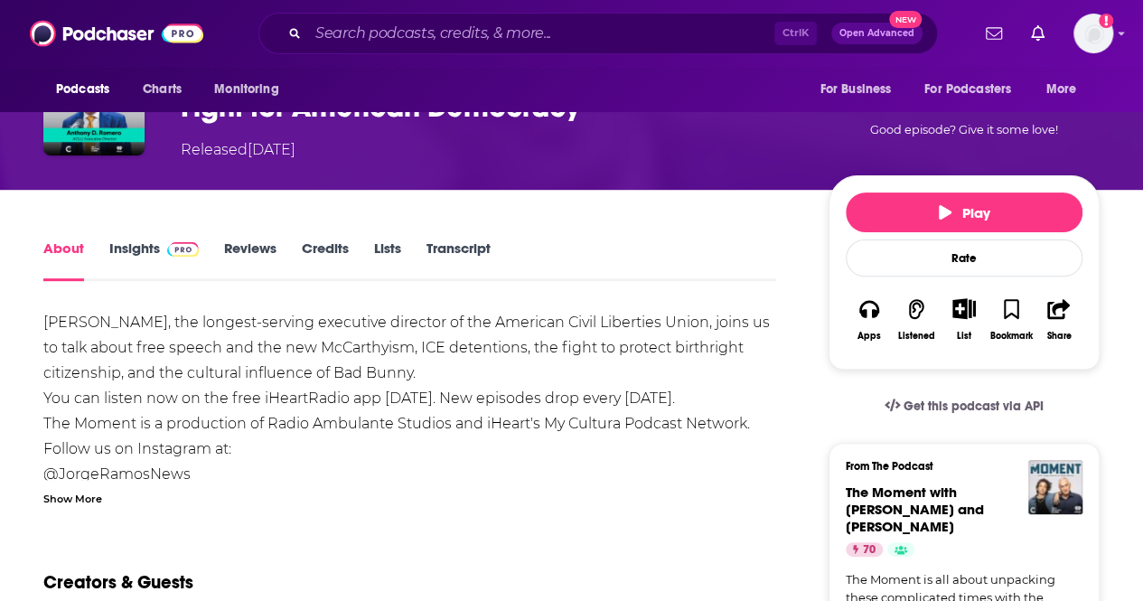
drag, startPoint x: 42, startPoint y: 318, endPoint x: 442, endPoint y: 368, distance: 403.3
copy div "Anthony Romero, the longest-serving executive director of the American Civil Li…"
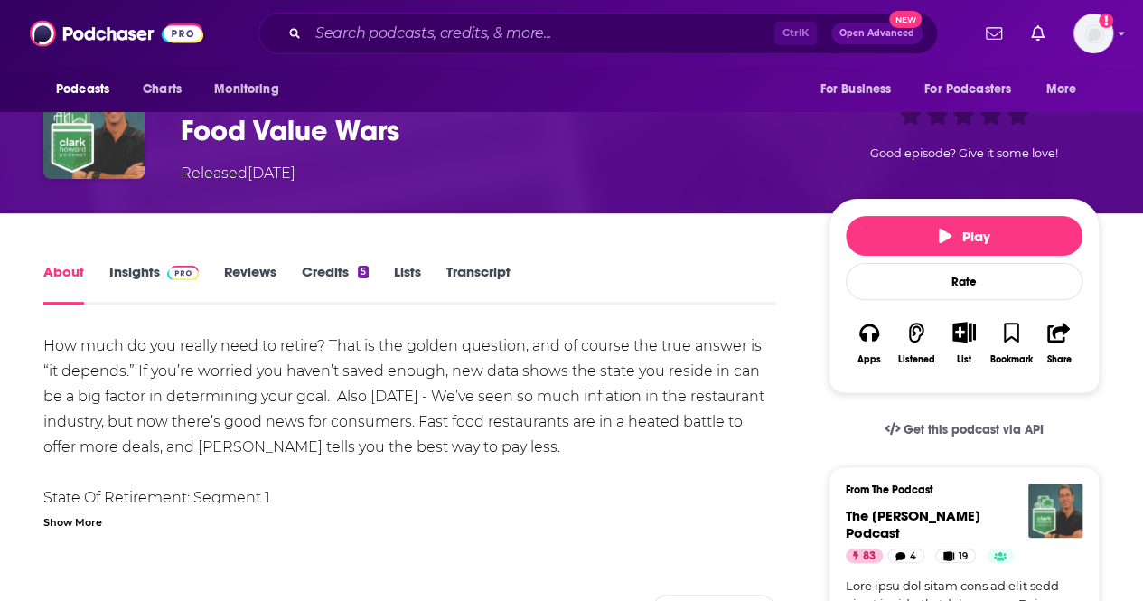
scroll to position [135, 0]
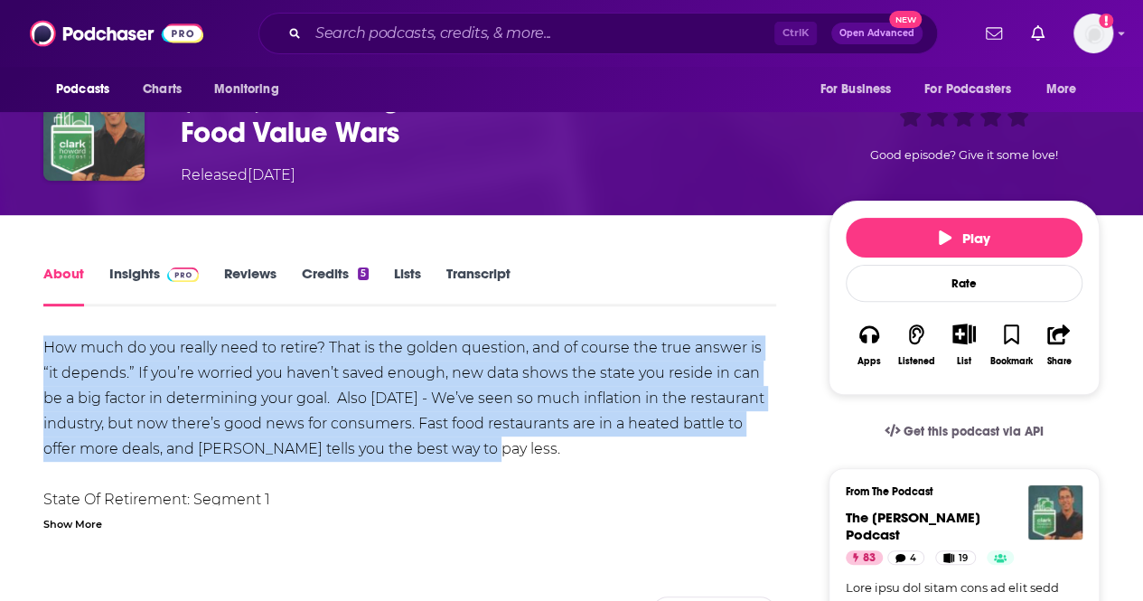
drag, startPoint x: 498, startPoint y: 444, endPoint x: 43, endPoint y: 347, distance: 464.5
copy div "How much do you really need to retire? That is the golden question, and of cour…"
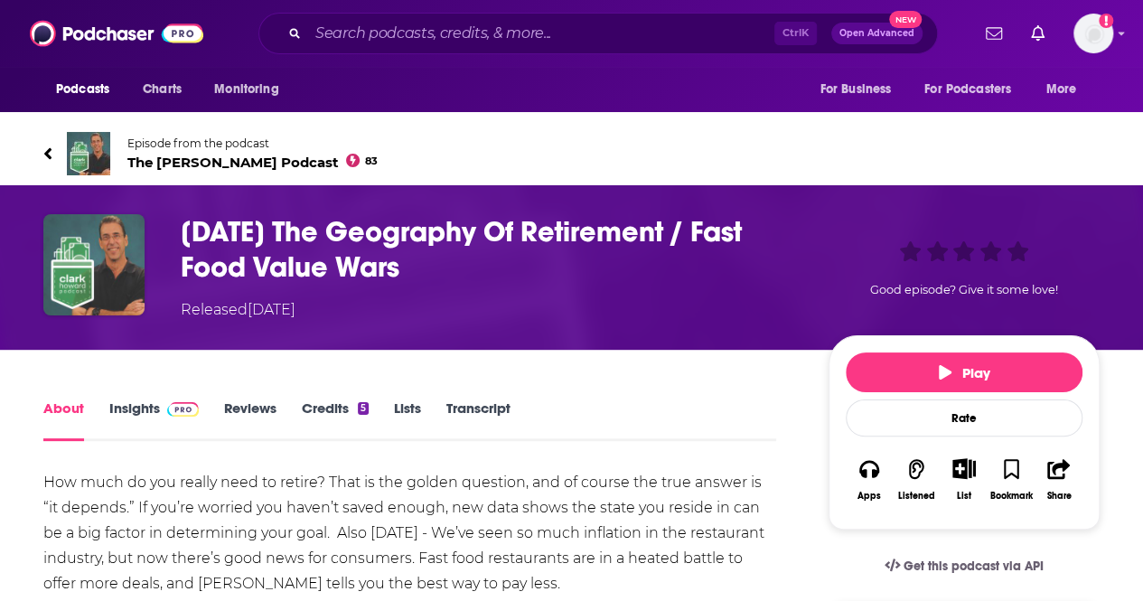
scroll to position [83, 0]
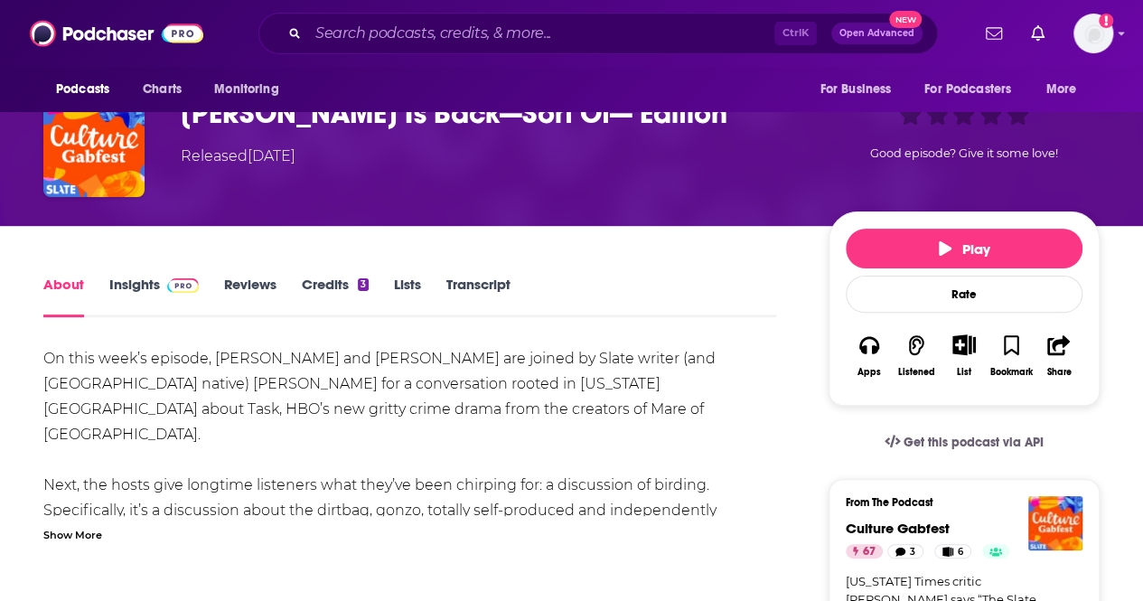
scroll to position [119, 0]
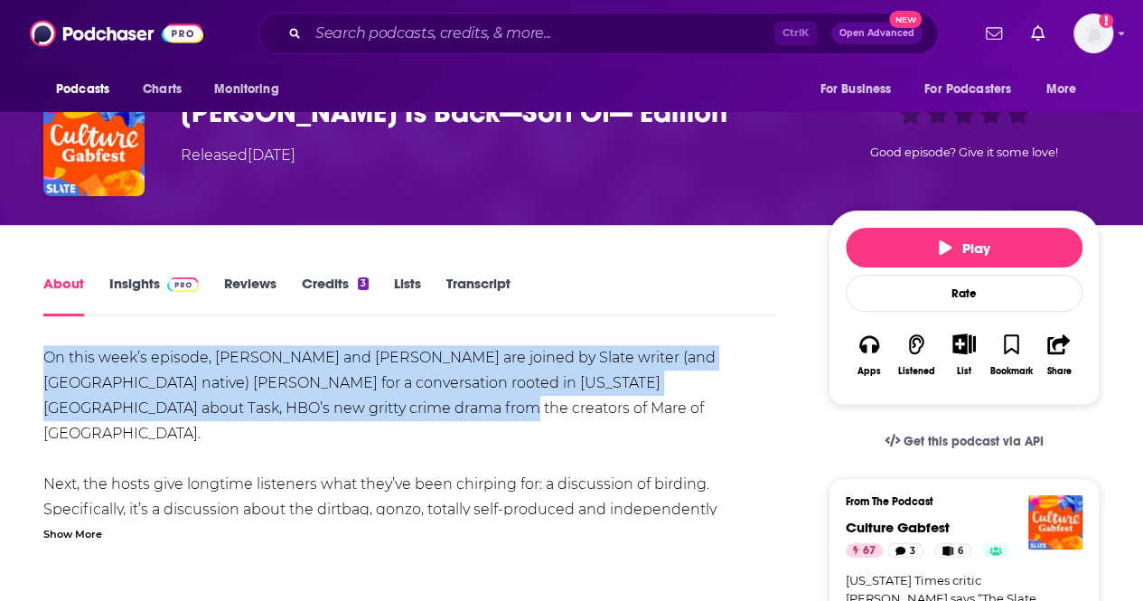
drag, startPoint x: 283, startPoint y: 412, endPoint x: 0, endPoint y: 346, distance: 290.3
copy div "On this week’s episode, Julia and Dana are joined by Slate writer (and Philadel…"
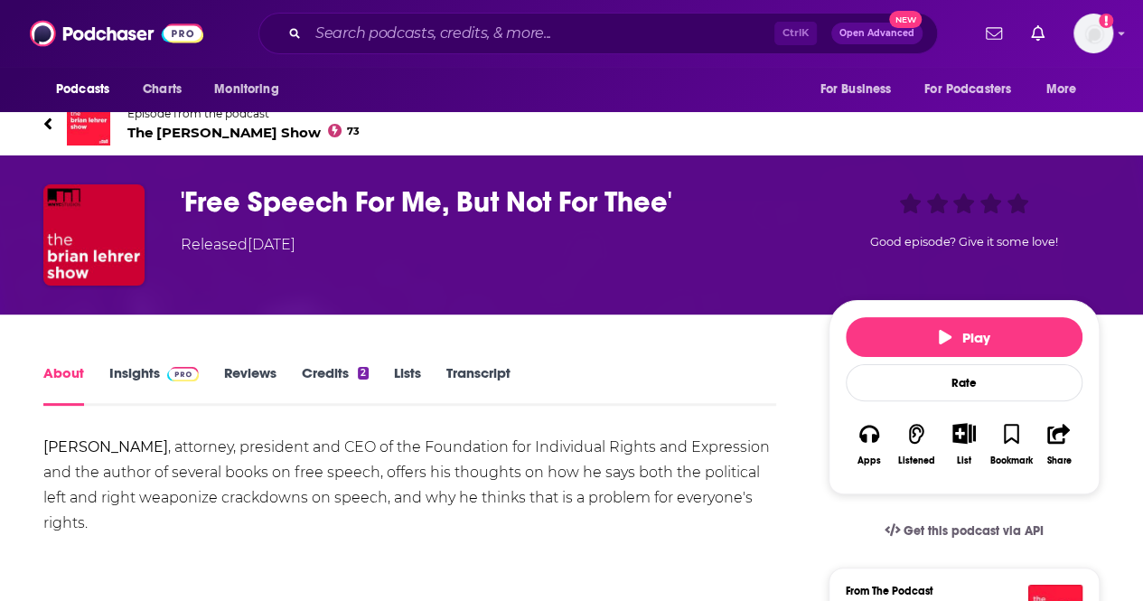
scroll to position [202, 0]
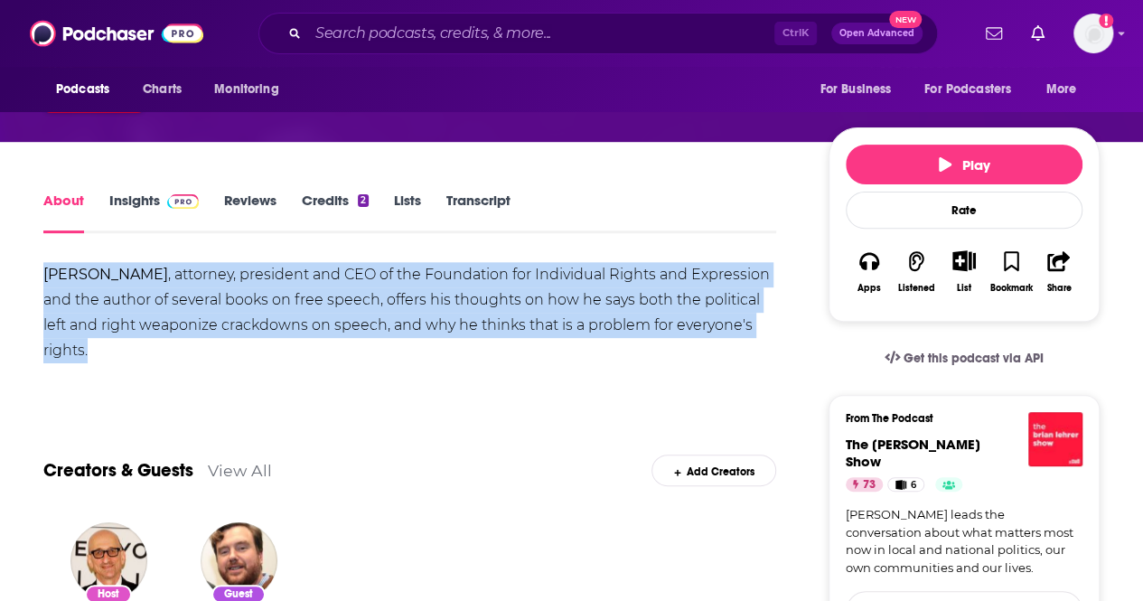
drag, startPoint x: 109, startPoint y: 345, endPoint x: 42, endPoint y: 266, distance: 103.8
copy div "Greg Lukianoff , attorney, president and CEO of the Foundation for Individual R…"
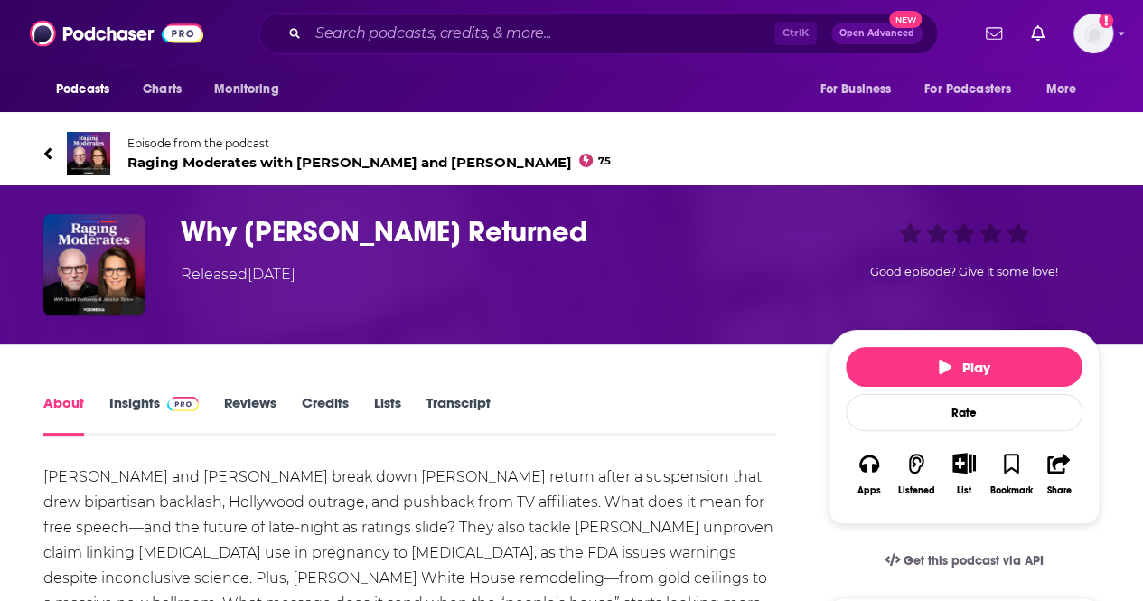
scroll to position [190, 0]
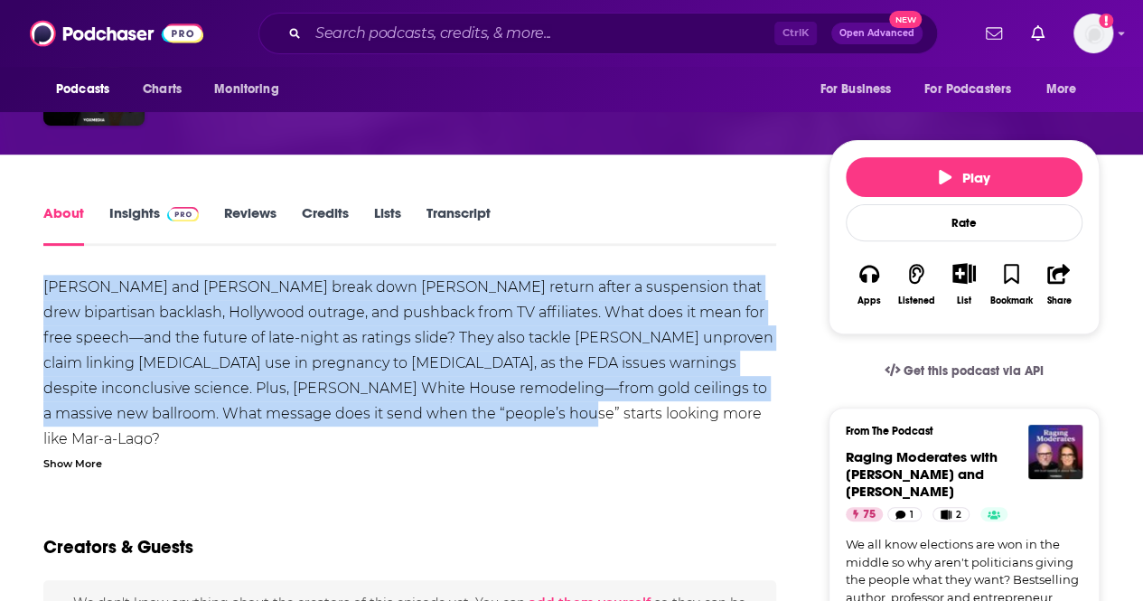
drag, startPoint x: 512, startPoint y: 407, endPoint x: 18, endPoint y: 290, distance: 507.7
copy div "Scott and Jessica break down Jimmy Kimmel’s return after a suspension that drew…"
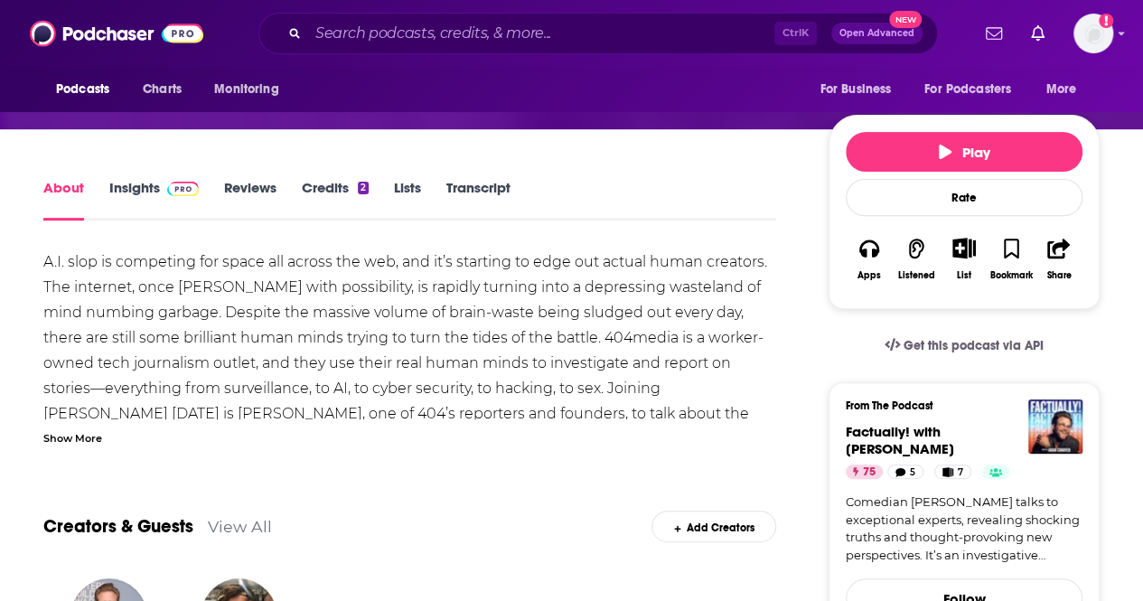
scroll to position [235, 0]
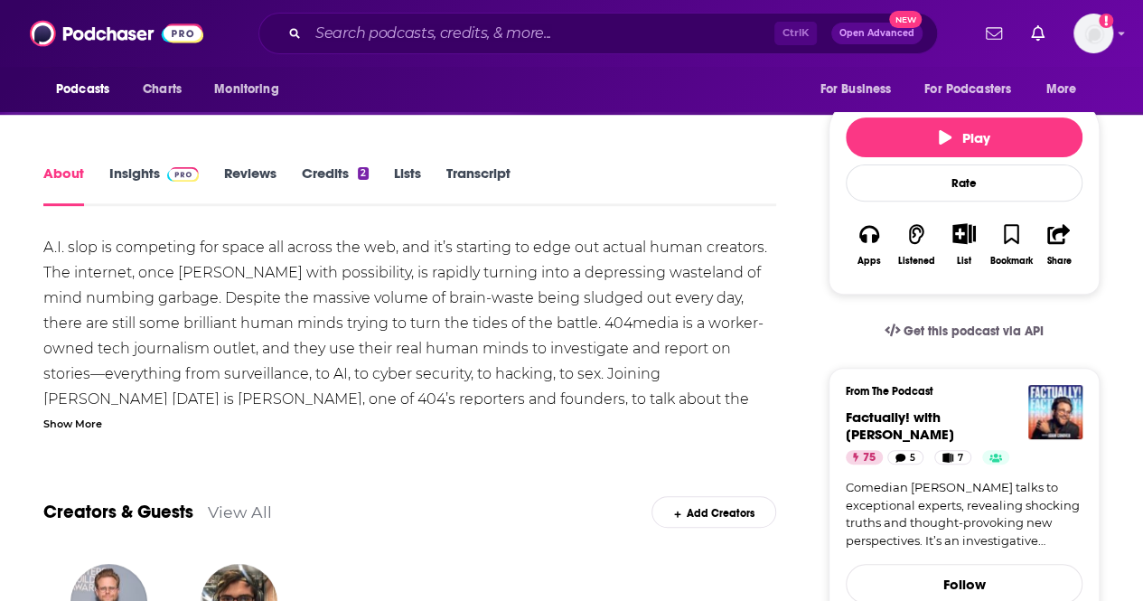
click at [57, 427] on div "Show More" at bounding box center [72, 422] width 59 height 17
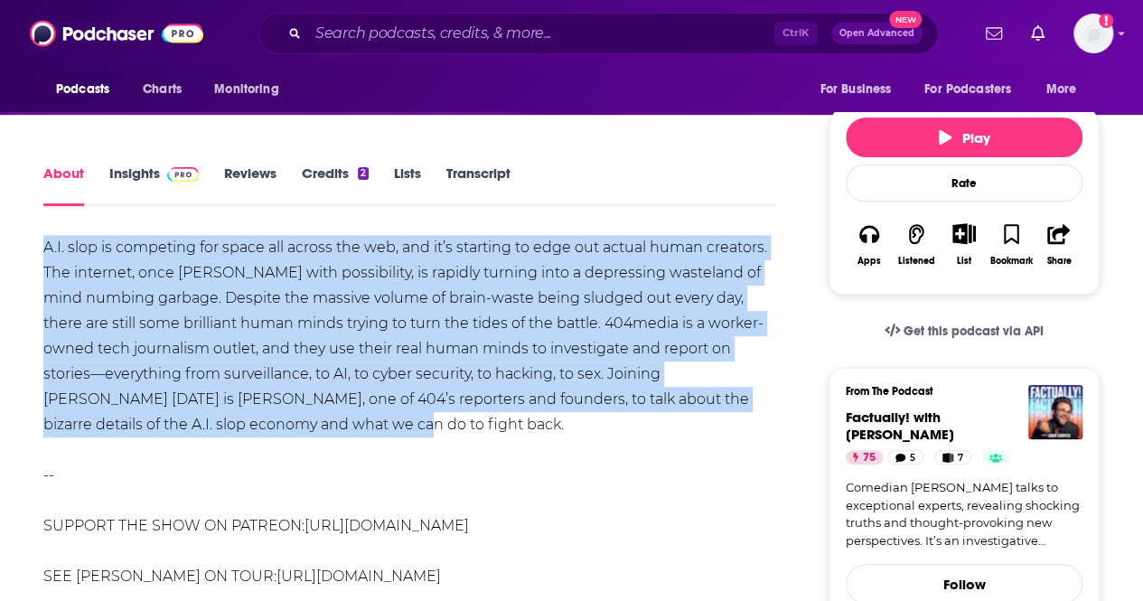
drag, startPoint x: 331, startPoint y: 429, endPoint x: 2, endPoint y: 245, distance: 376.9
copy div "A.I. slop is competing for space all across the web, and it’s starting to edge …"
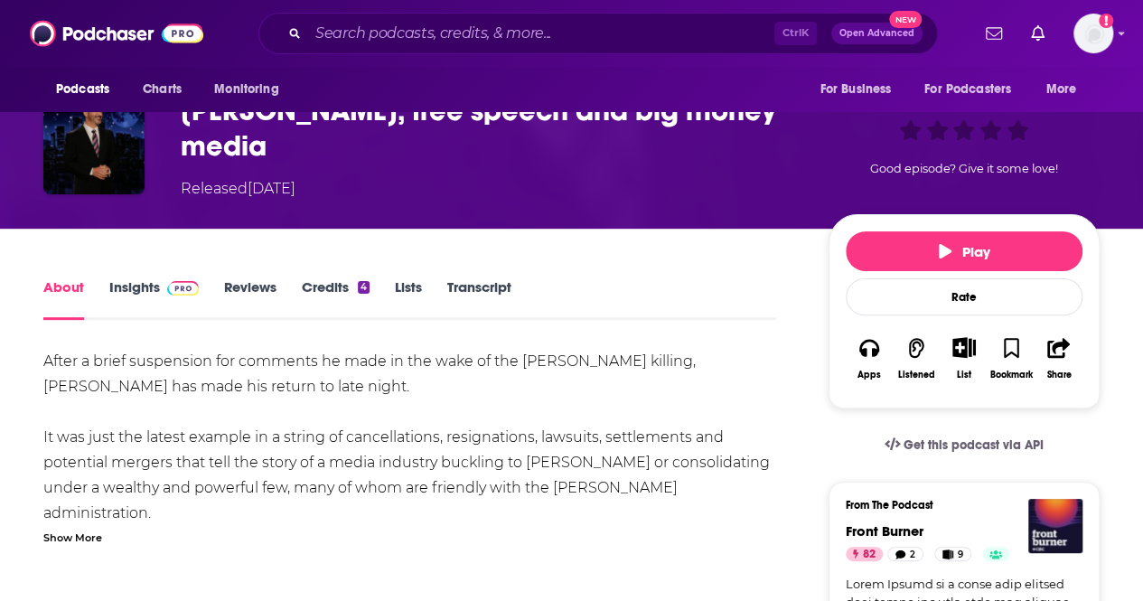
scroll to position [122, 0]
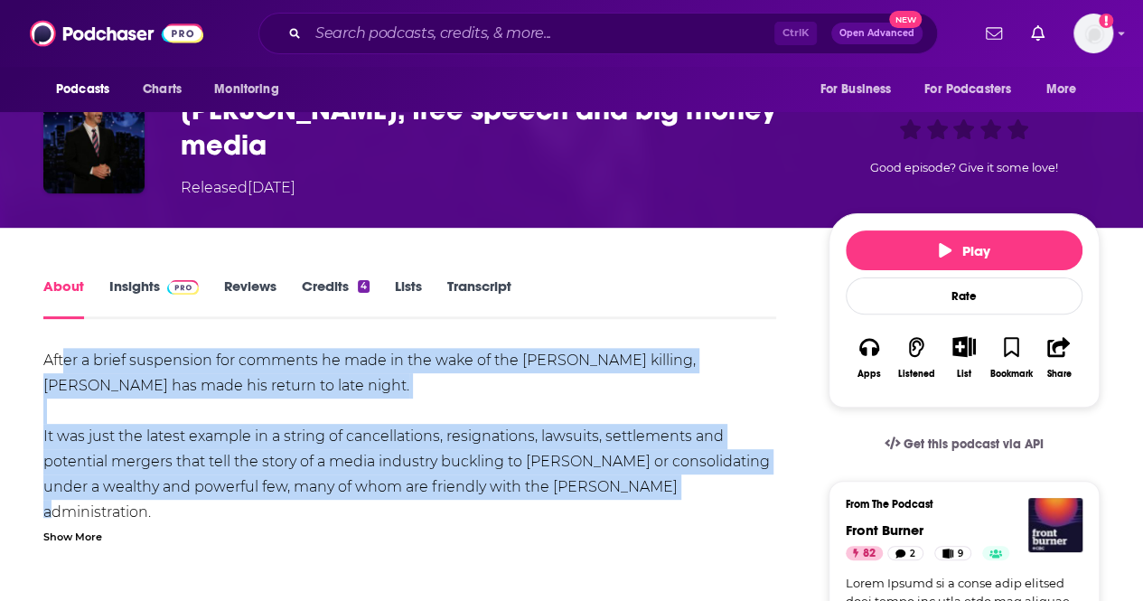
drag, startPoint x: 687, startPoint y: 488, endPoint x: 63, endPoint y: 368, distance: 635.7
click at [63, 368] on div "After a brief suspension for comments he made in the wake of the [PERSON_NAME] …" at bounding box center [409, 512] width 733 height 329
click at [177, 417] on div "After a brief suspension for comments he made in the wake of the [PERSON_NAME] …" at bounding box center [409, 512] width 733 height 329
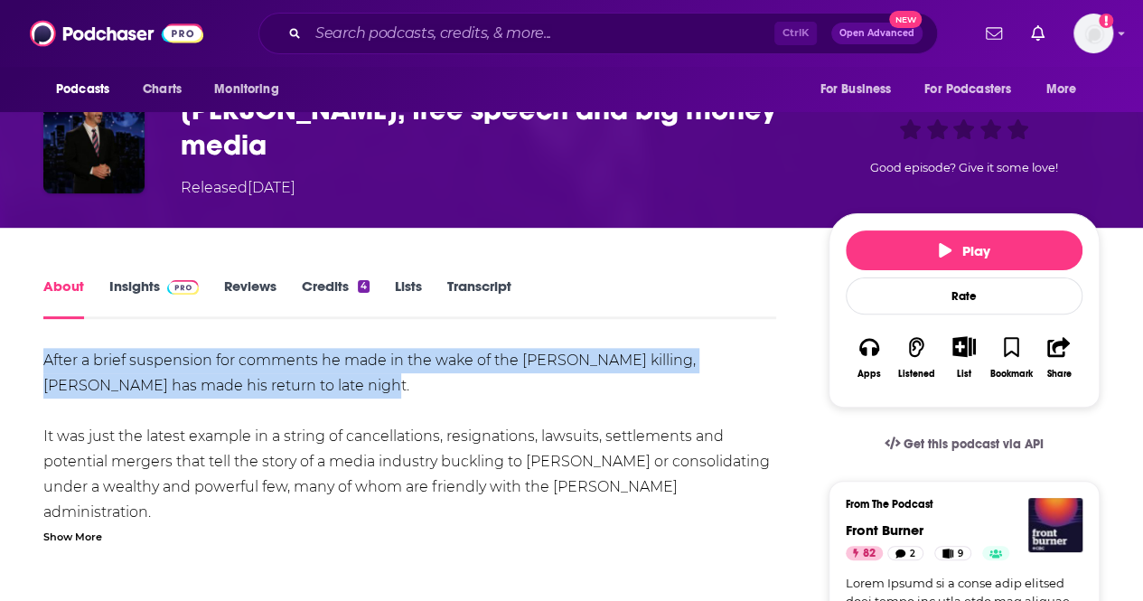
drag, startPoint x: 302, startPoint y: 375, endPoint x: 0, endPoint y: 336, distance: 304.2
copy div "After a brief suspension for comments he made in the wake of the Charlie Kirk k…"
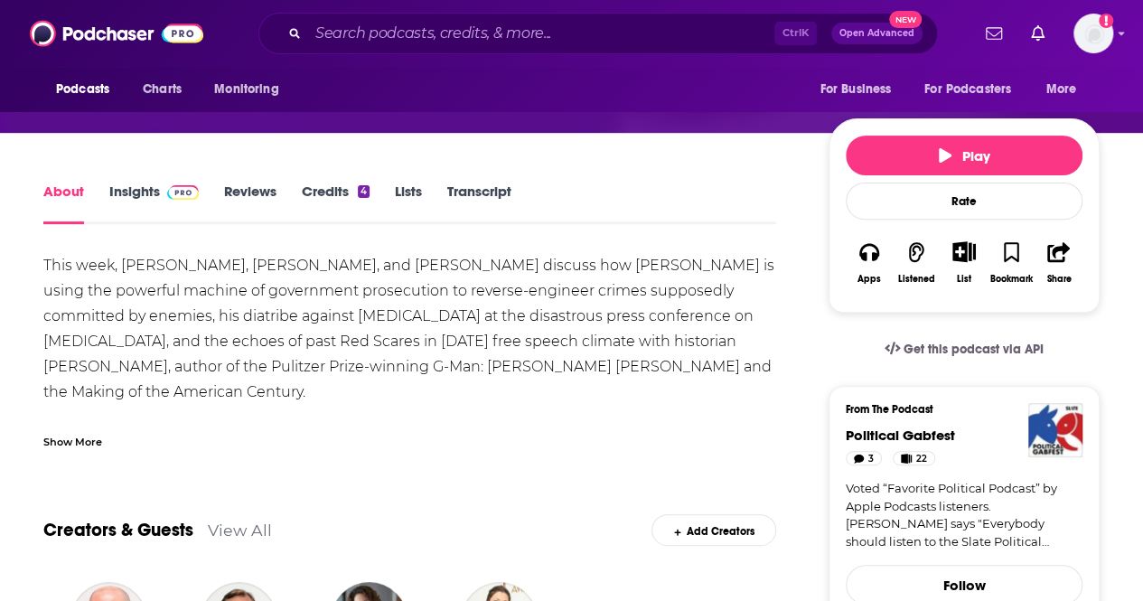
scroll to position [206, 0]
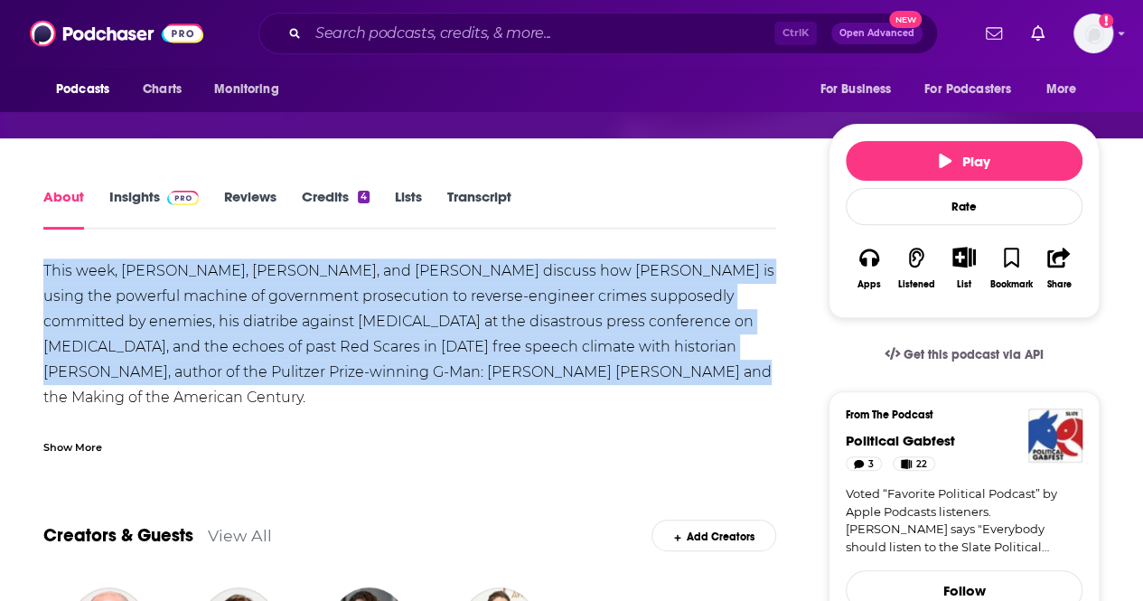
drag, startPoint x: 527, startPoint y: 378, endPoint x: 18, endPoint y: 266, distance: 520.8
copy div "This week, Emily Bazelon, John Dickerson, and David Plotz discuss how Trump is …"
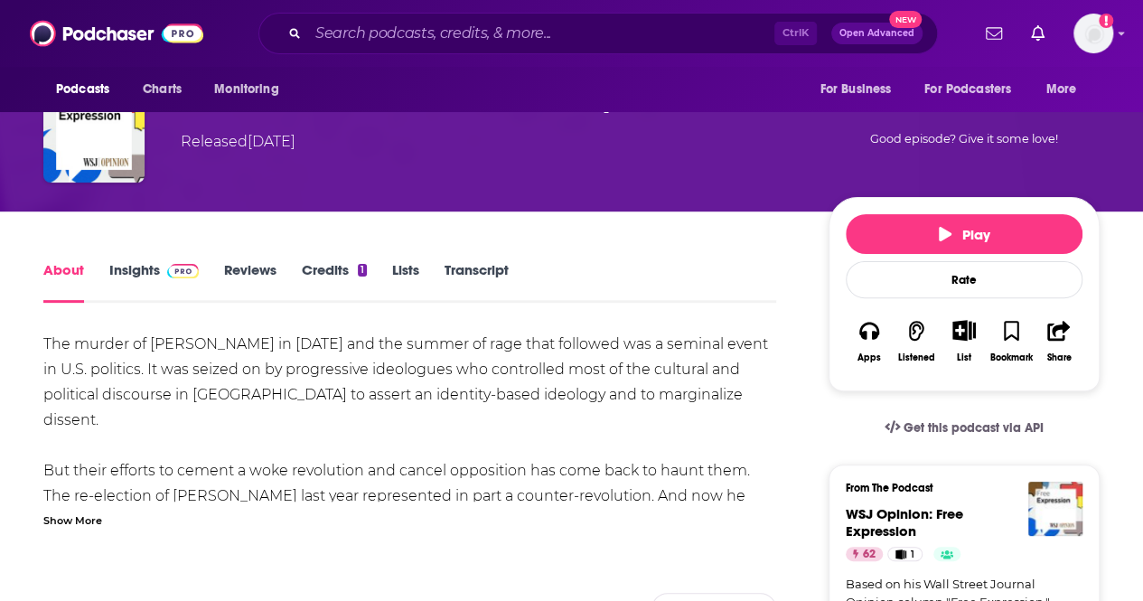
scroll to position [134, 0]
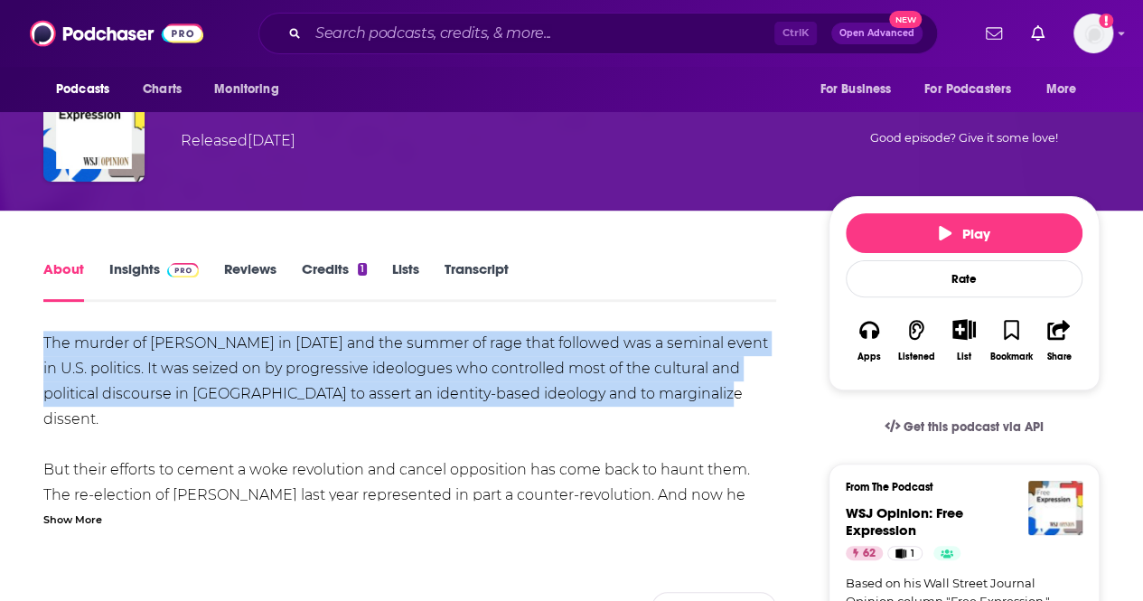
drag, startPoint x: 666, startPoint y: 398, endPoint x: 25, endPoint y: 347, distance: 642.5
copy div "The murder of George Floyd in 2020 and the summer of rage that followed was a s…"
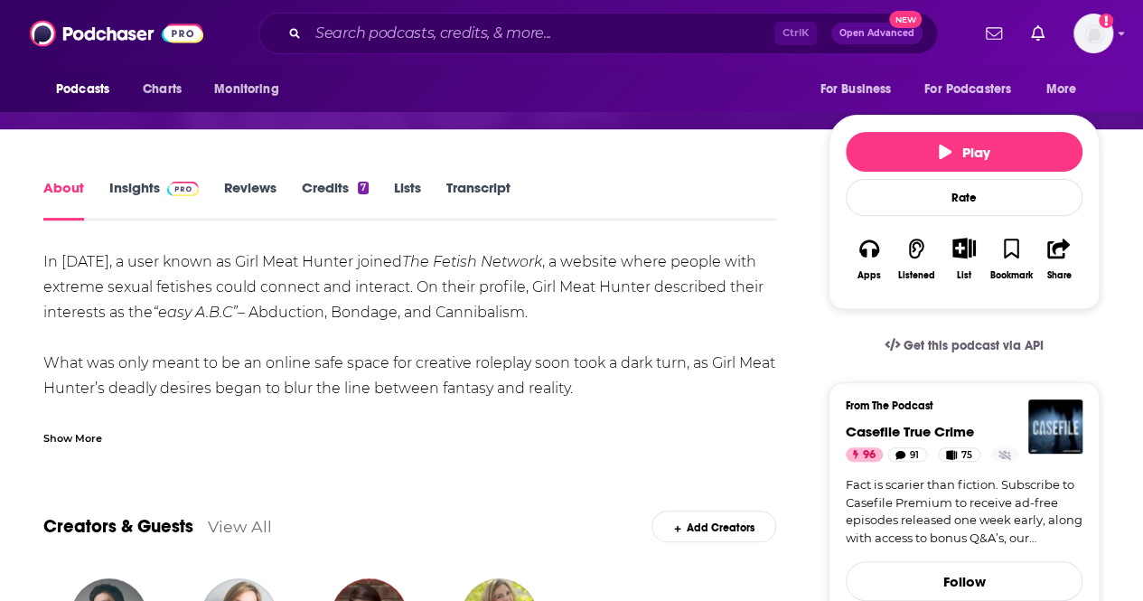
scroll to position [228, 0]
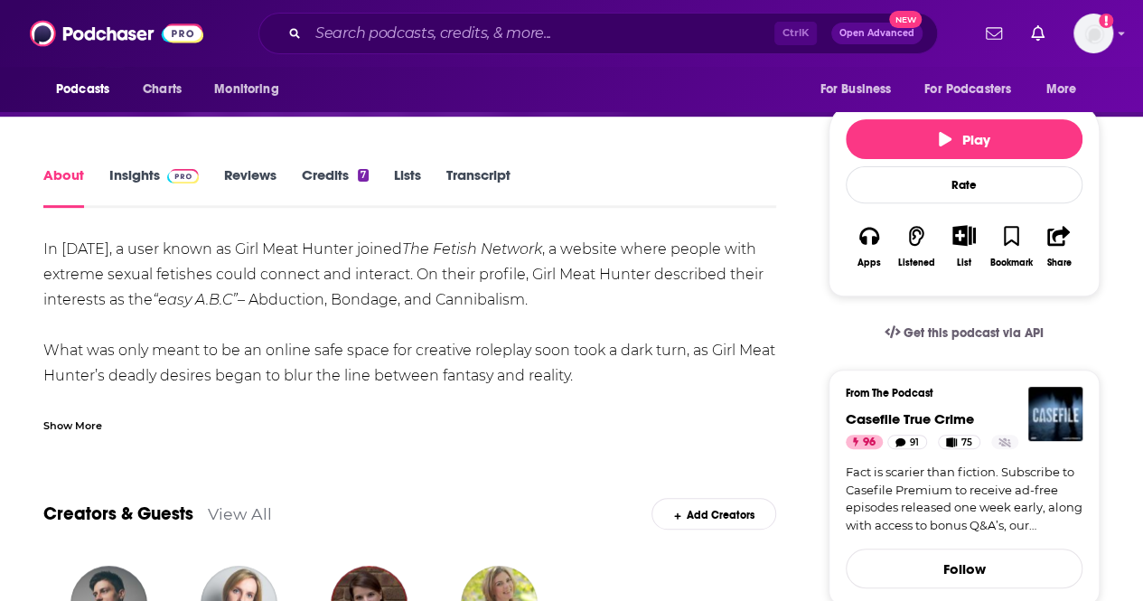
drag, startPoint x: 562, startPoint y: 301, endPoint x: 40, endPoint y: 236, distance: 526.2
click at [84, 433] on div "Show More" at bounding box center [72, 424] width 59 height 17
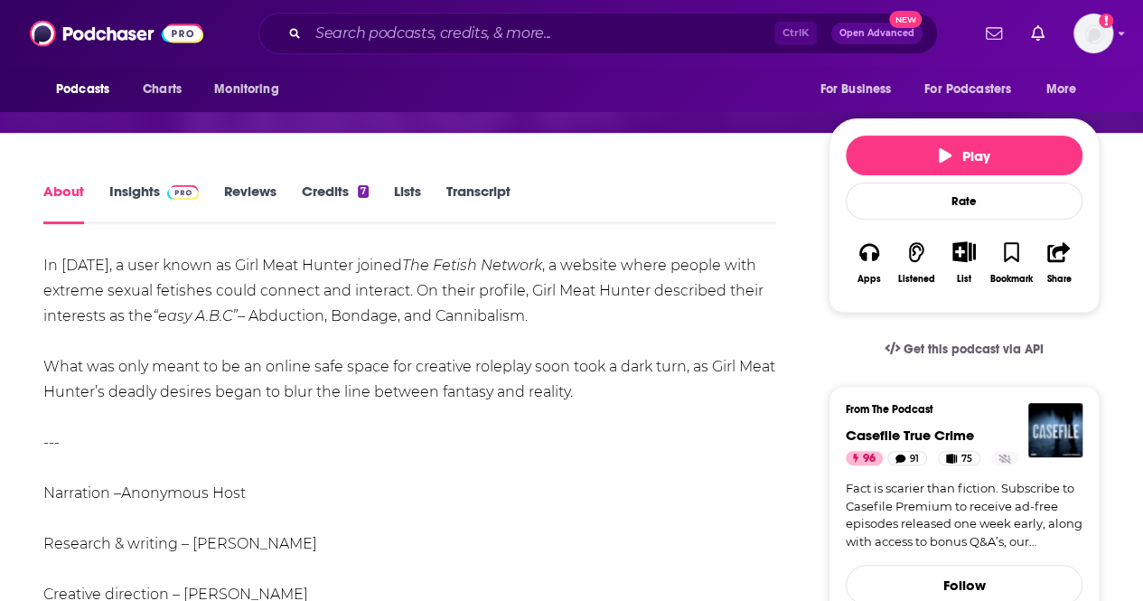
scroll to position [126, 0]
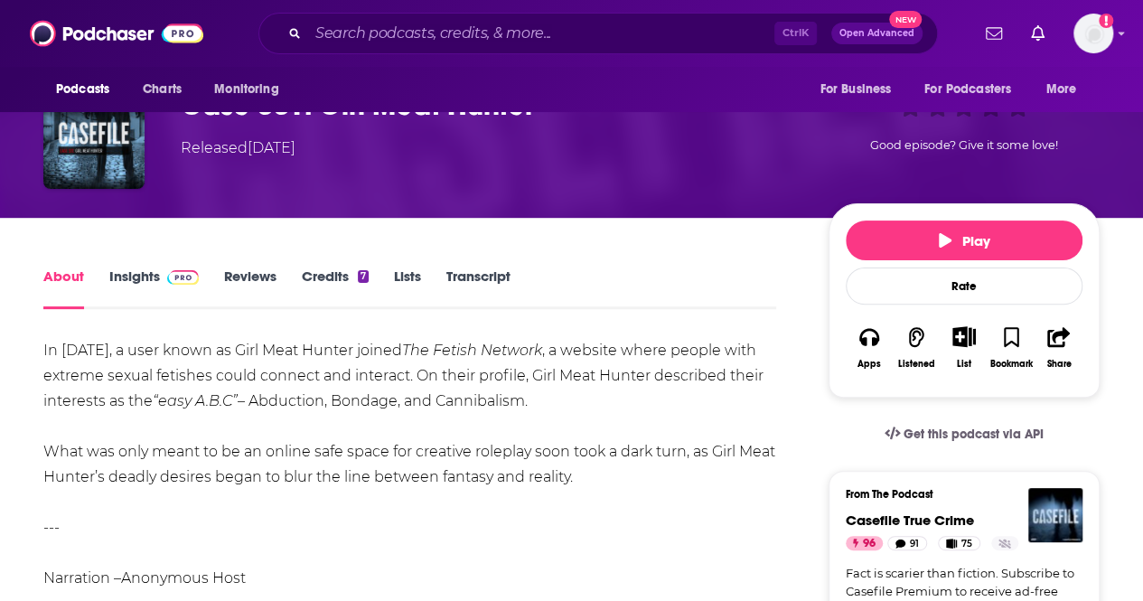
drag, startPoint x: 553, startPoint y: 397, endPoint x: 14, endPoint y: 344, distance: 541.9
copy div "In 2010, a user known as Girl Meat Hunter joined The Fetish Network , a website…"
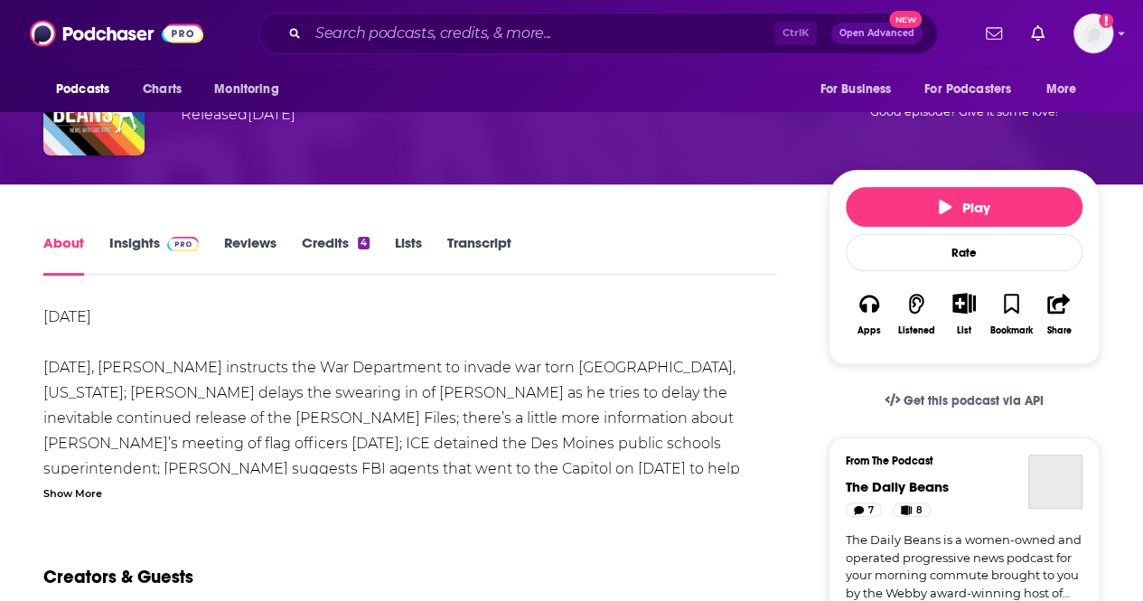
scroll to position [185, 0]
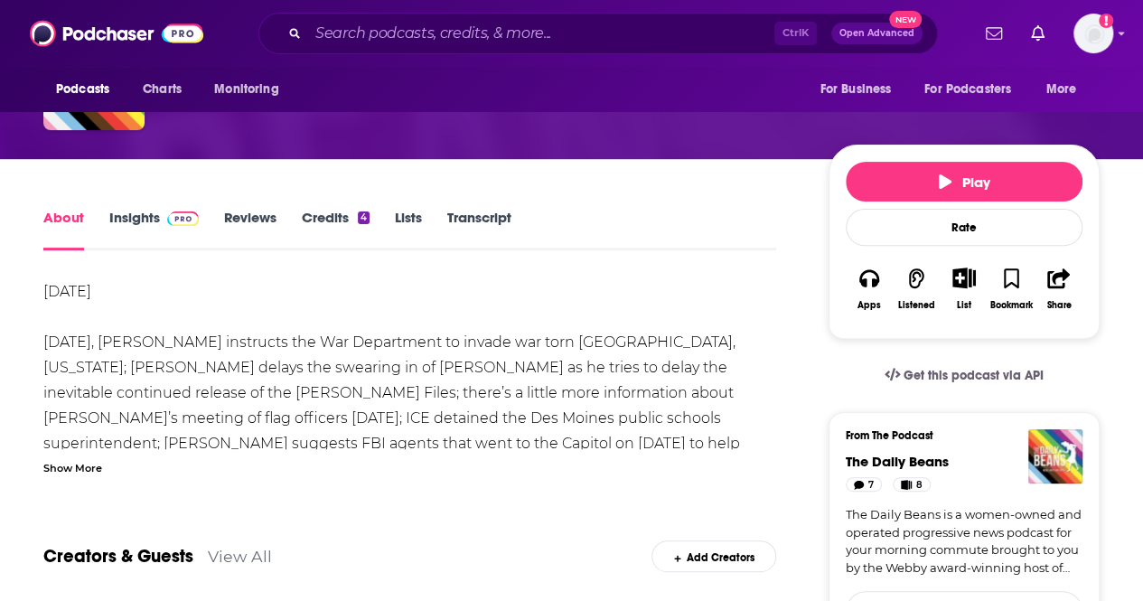
click at [69, 465] on div "Show More" at bounding box center [72, 466] width 59 height 17
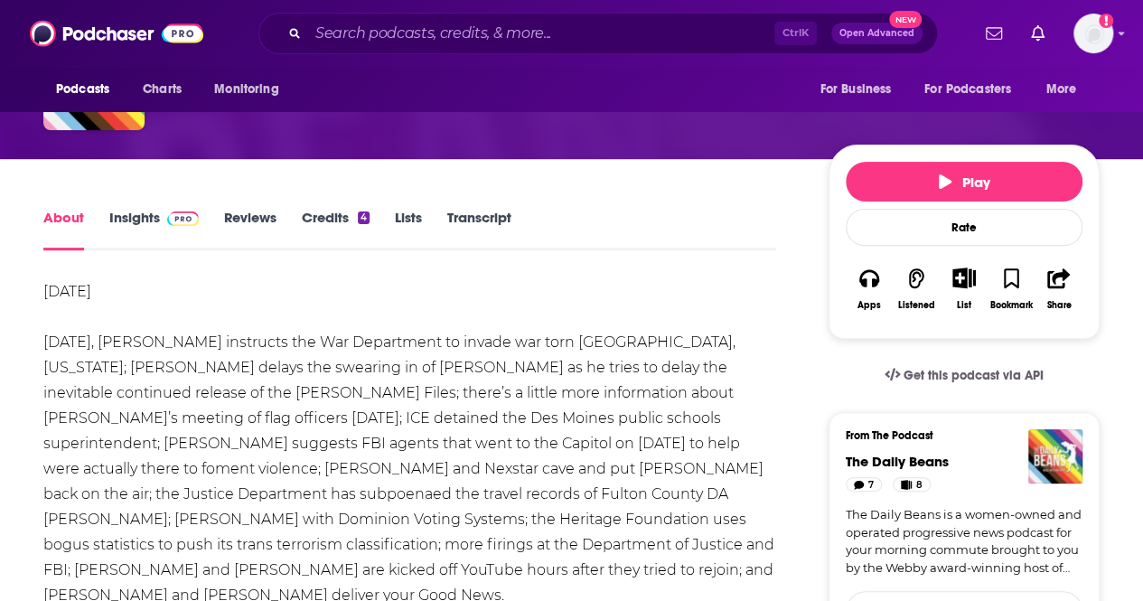
scroll to position [256, 0]
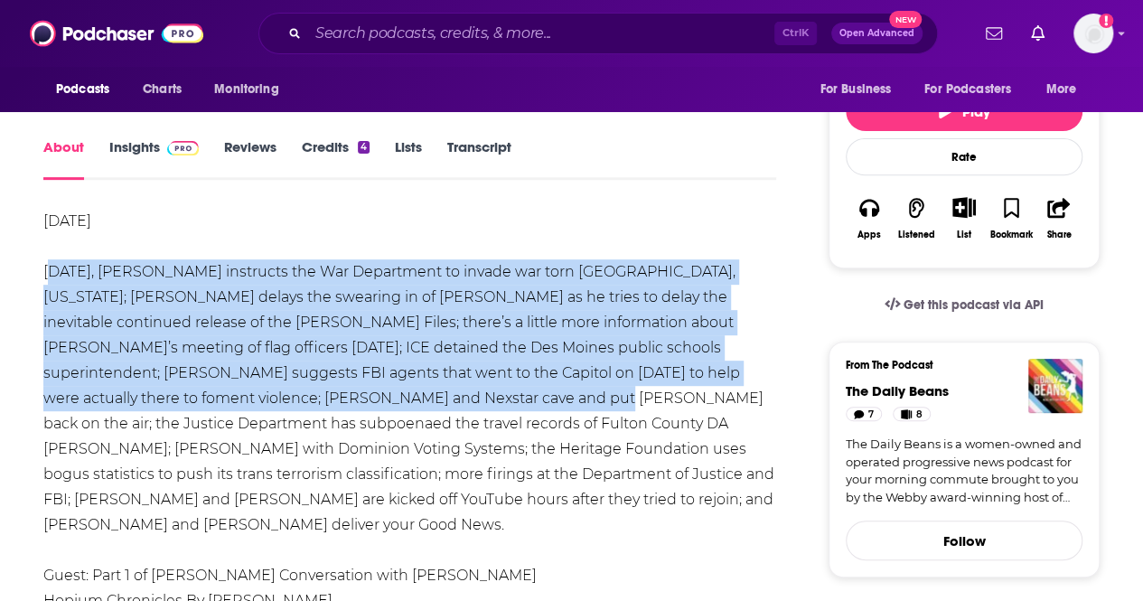
drag, startPoint x: 41, startPoint y: 269, endPoint x: 428, endPoint y: 400, distance: 409.1
copy div "Today, Donald Trump instructs the War Department to invade war torn Portland, O…"
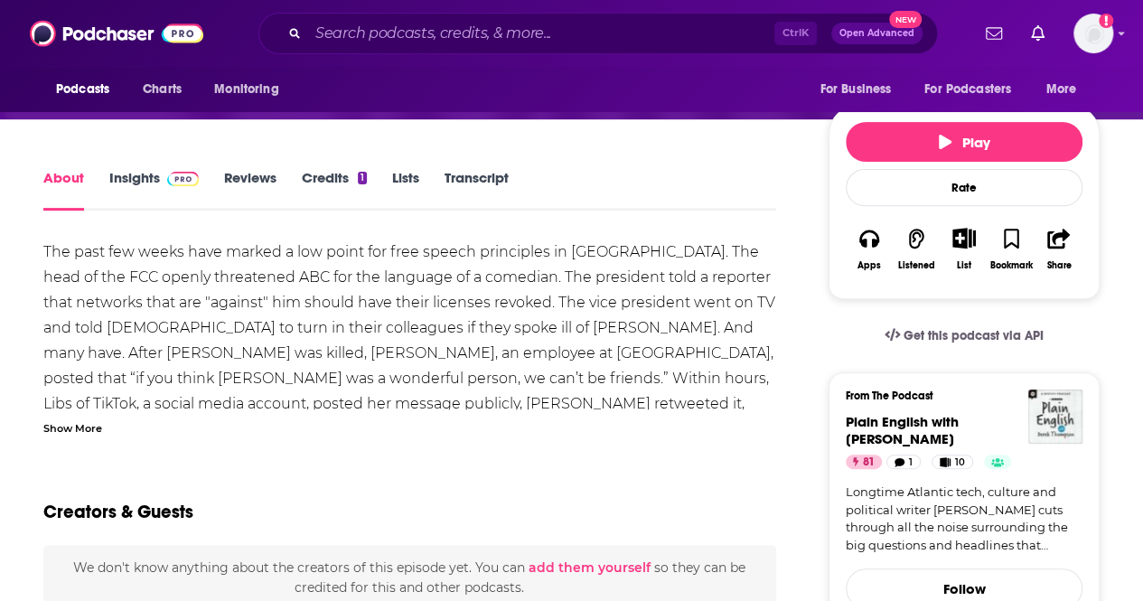
scroll to position [231, 0]
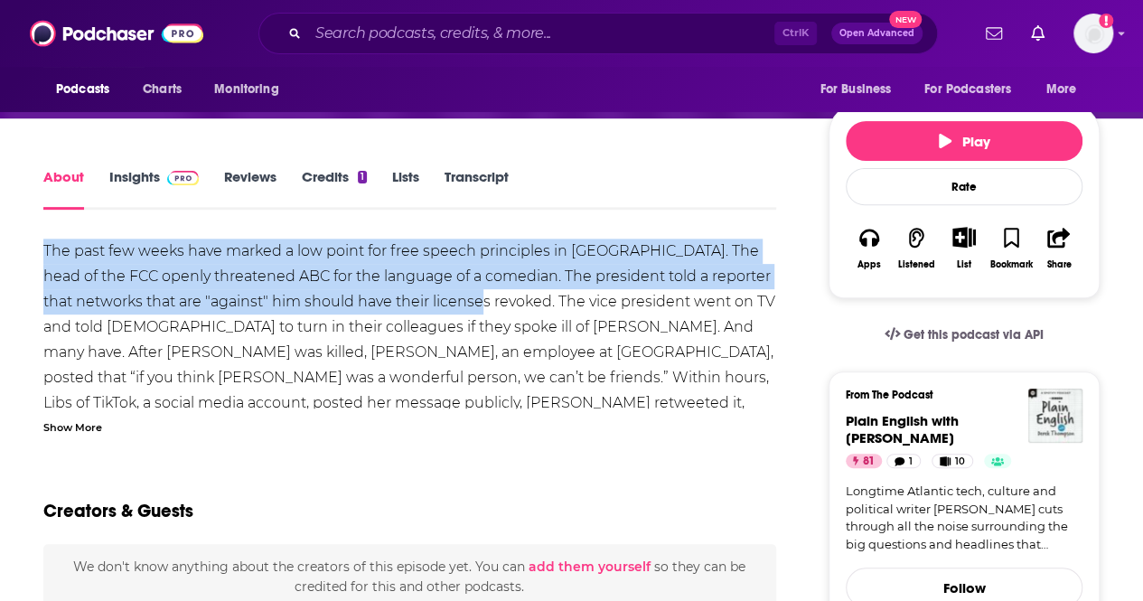
drag, startPoint x: 23, startPoint y: 247, endPoint x: 519, endPoint y: 303, distance: 498.2
copy div "The past few weeks have marked a low point for free speech principles in [GEOGR…"
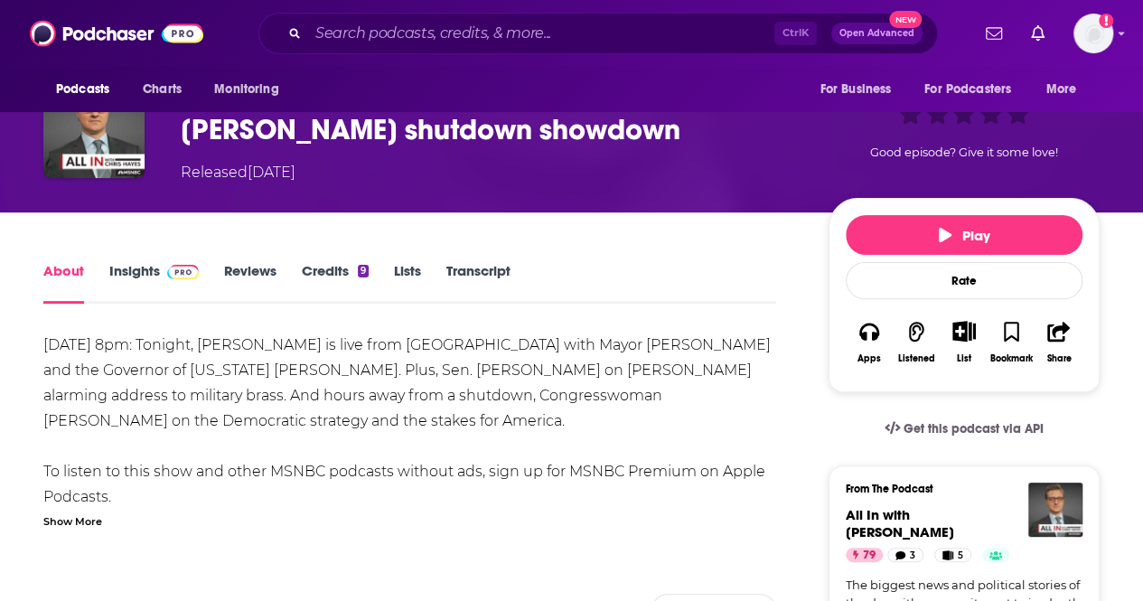
scroll to position [141, 0]
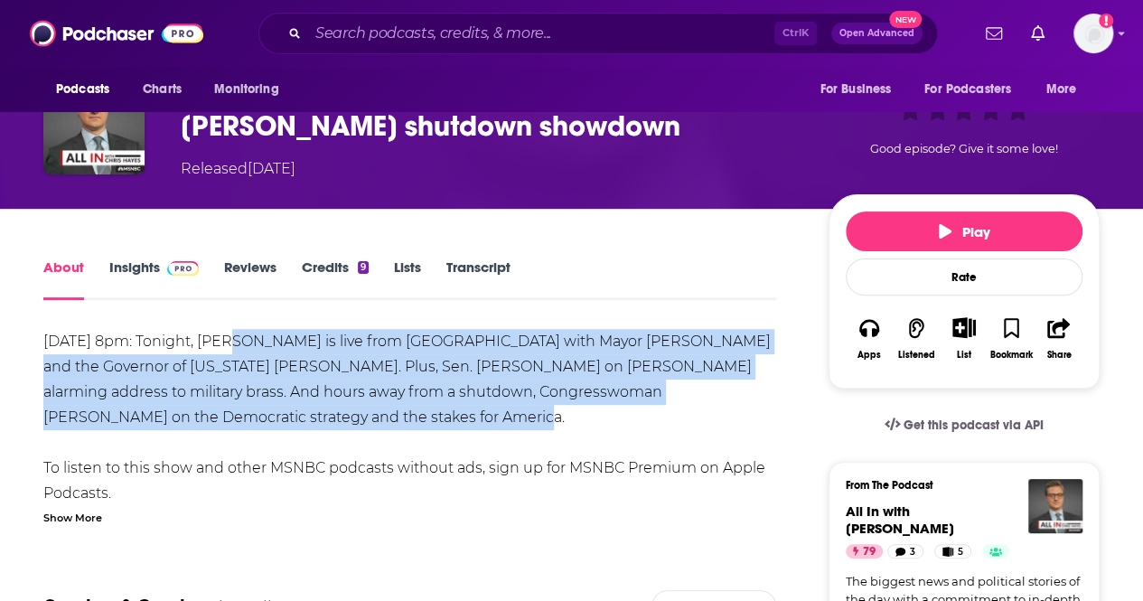
drag, startPoint x: 324, startPoint y: 427, endPoint x: 235, endPoint y: 349, distance: 119.1
click at [235, 349] on div "[DATE] 8pm: Tonight, [PERSON_NAME] is live from [GEOGRAPHIC_DATA] with Mayor [P…" at bounding box center [409, 493] width 733 height 329
copy div "Tonight, [PERSON_NAME] is live from [GEOGRAPHIC_DATA] with Mayor [PERSON_NAME] …"
click at [1096, 18] on img "Logged in as sherreraaclu" at bounding box center [1093, 34] width 40 height 40
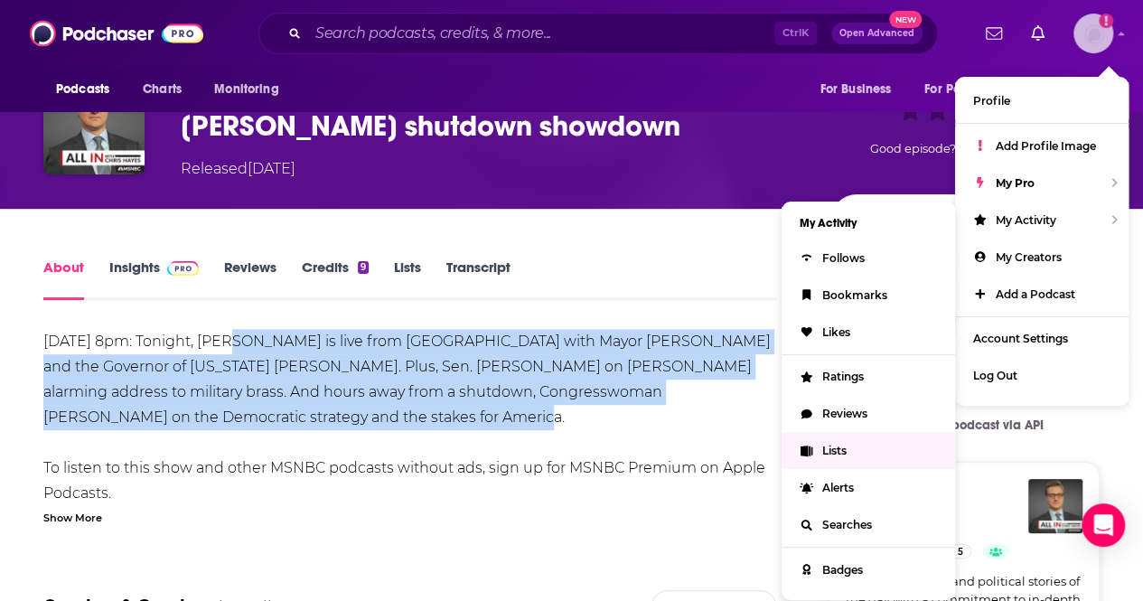
click at [869, 447] on link "Lists" at bounding box center [867, 450] width 173 height 37
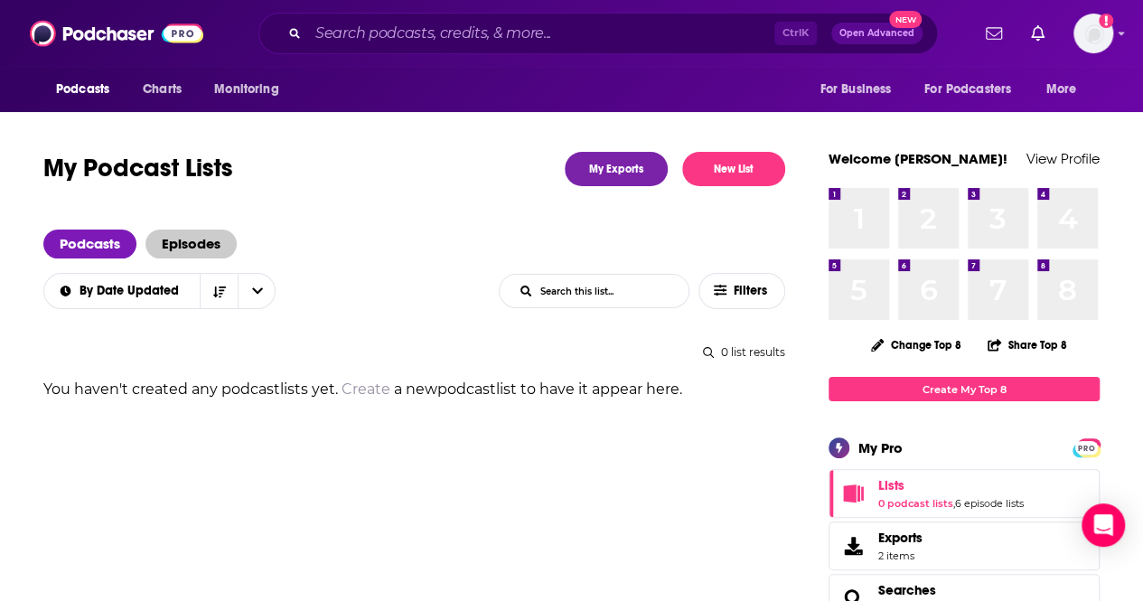
click at [208, 236] on span "Episodes" at bounding box center [190, 243] width 91 height 29
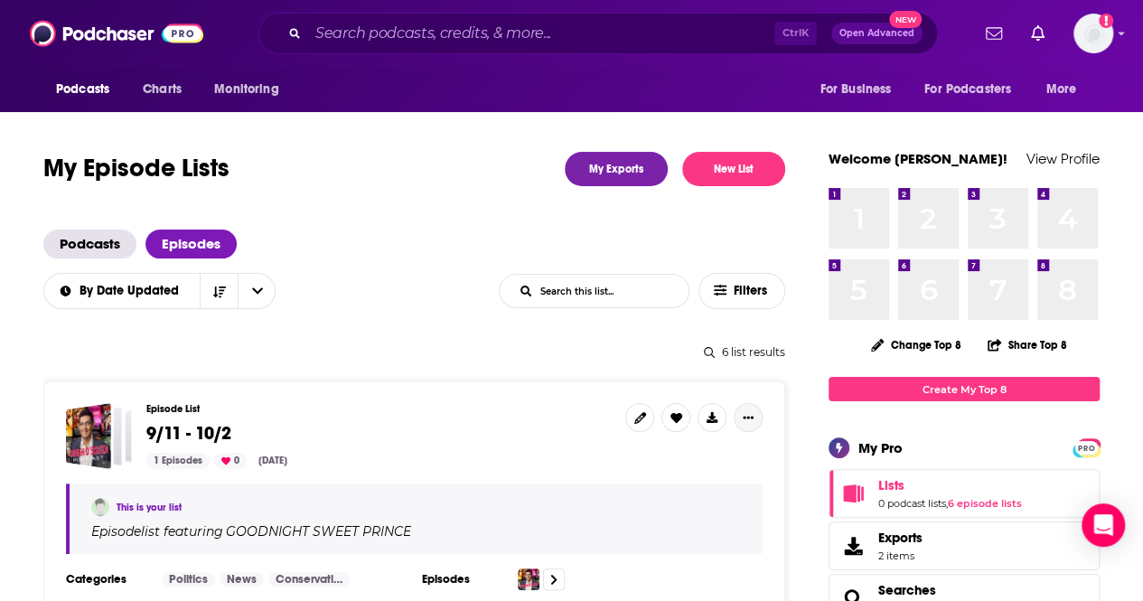
click at [752, 421] on icon "Show More Button" at bounding box center [748, 417] width 11 height 11
click at [666, 565] on button "Share" at bounding box center [686, 560] width 173 height 33
click at [756, 487] on icon "Show additional menu" at bounding box center [755, 489] width 36 height 14
